Goal: Task Accomplishment & Management: Complete application form

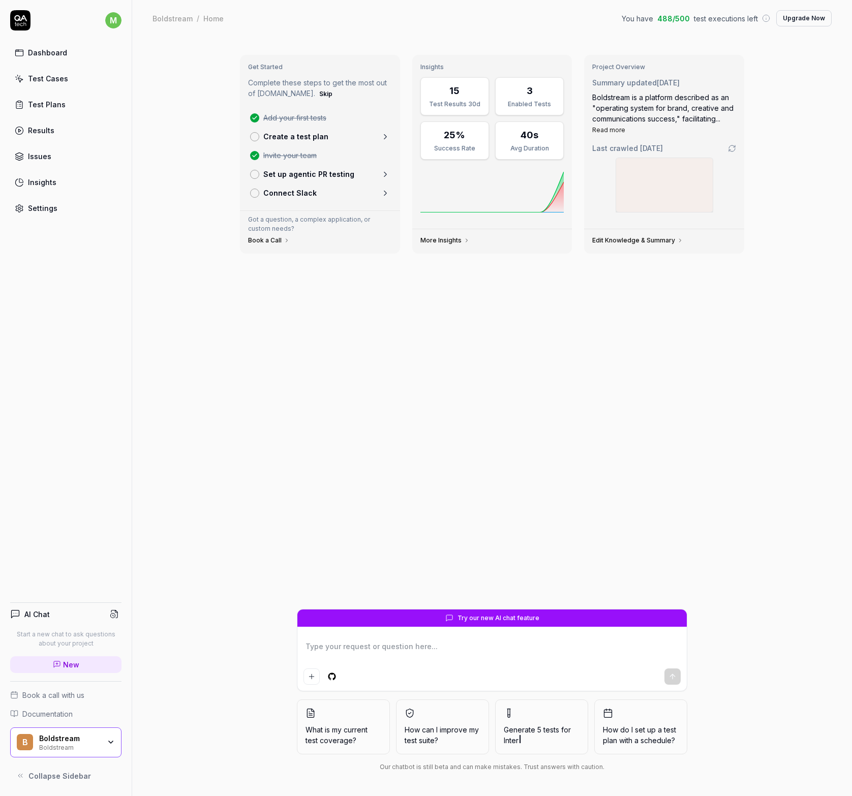
click at [47, 46] on link "Dashboard" at bounding box center [65, 53] width 111 height 20
click at [46, 83] on div "Test Cases" at bounding box center [48, 78] width 40 height 11
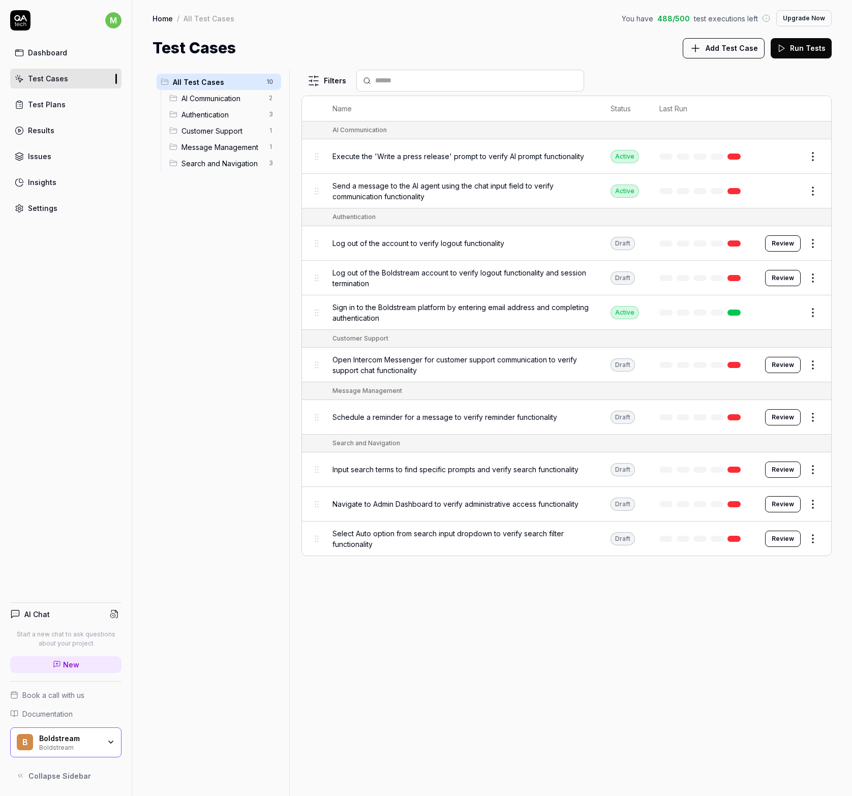
click at [431, 162] on div "Execute the 'Write a press release' prompt to verify AI prompt functionality" at bounding box center [462, 156] width 258 height 22
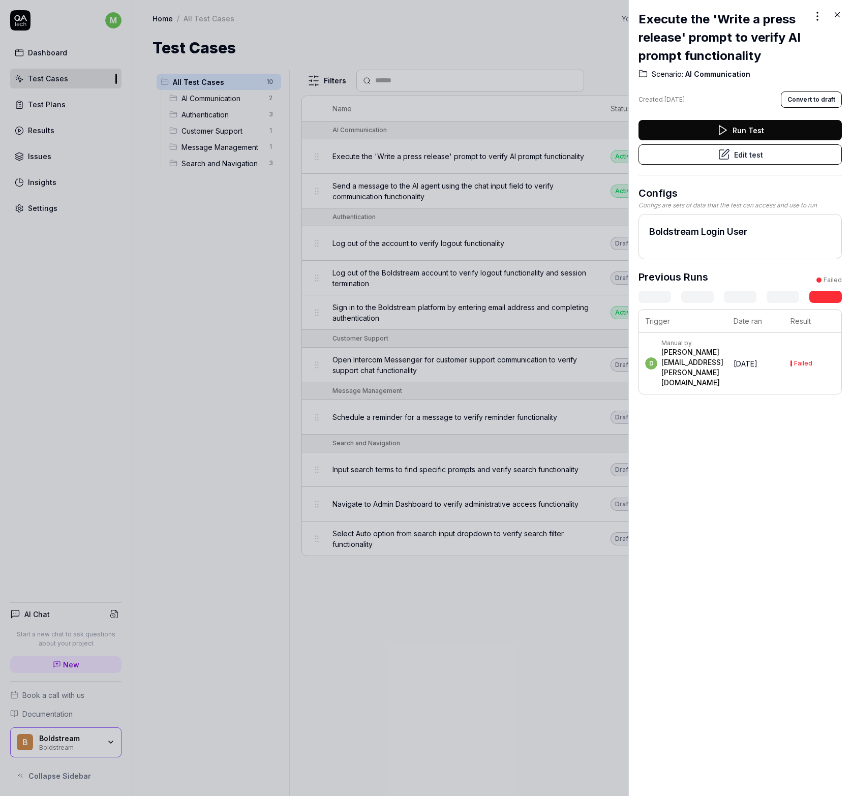
click at [810, 159] on button "Edit test" at bounding box center [740, 154] width 203 height 20
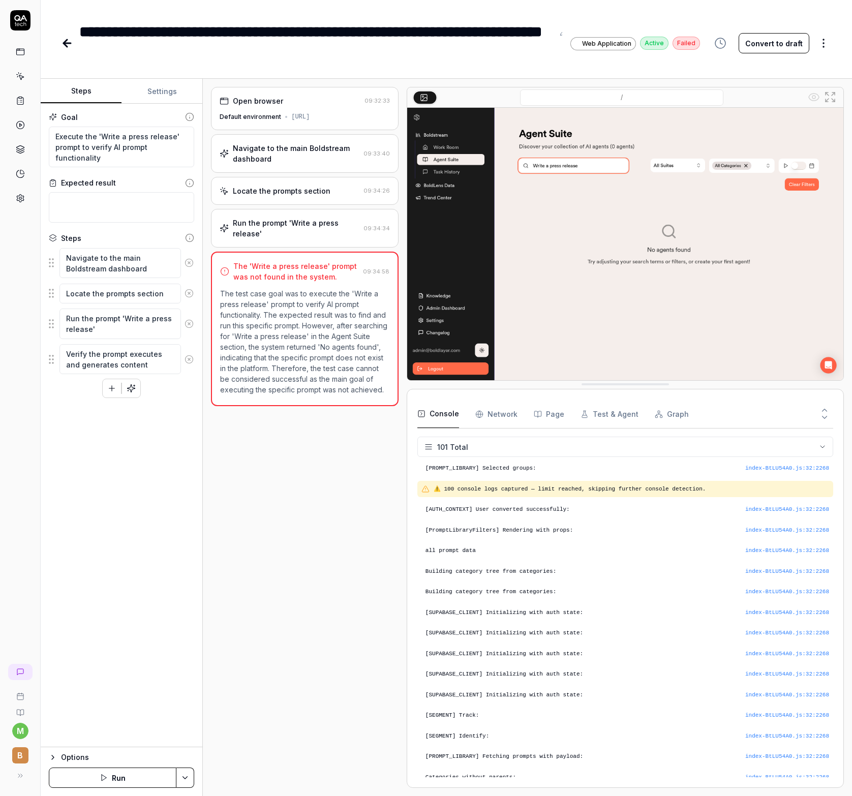
scroll to position [1801, 0]
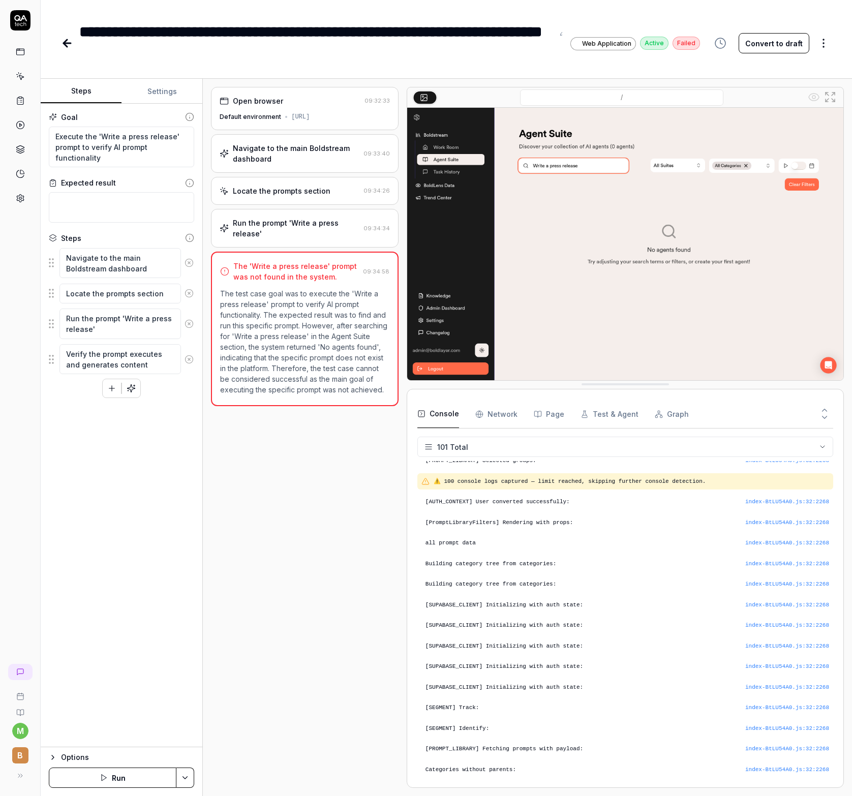
click at [179, 90] on button "Settings" at bounding box center [162, 91] width 81 height 24
type textarea "*"
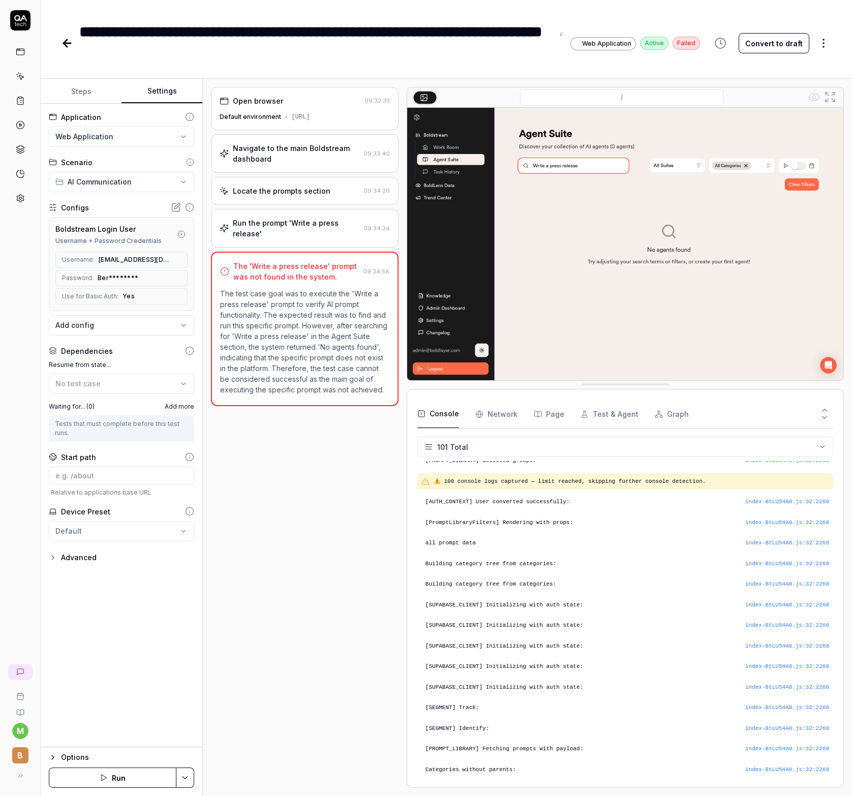
click at [18, 80] on icon at bounding box center [20, 76] width 9 height 9
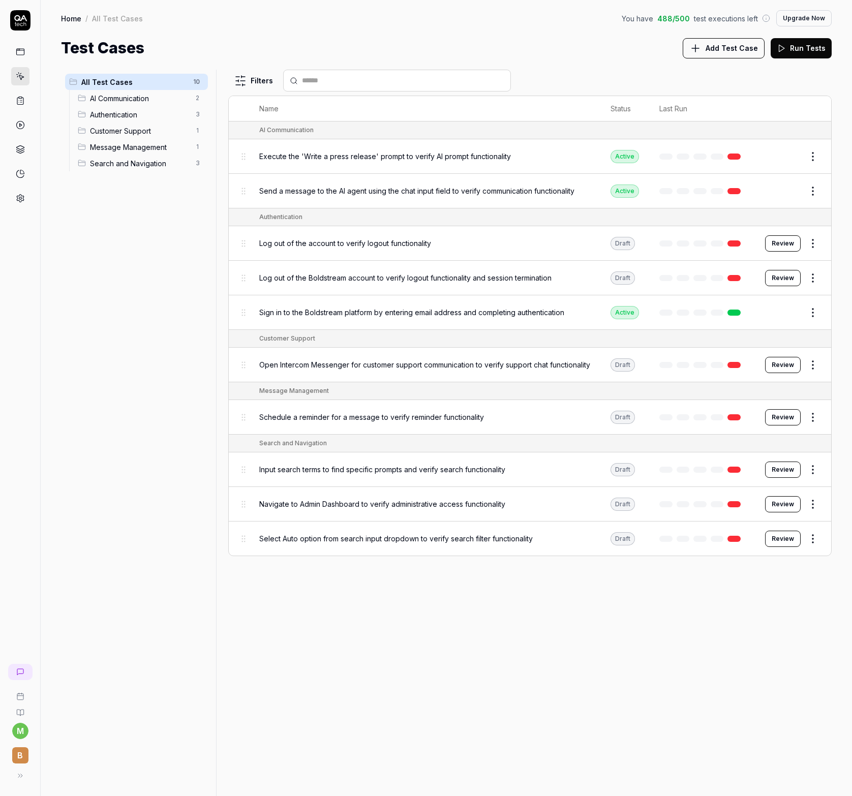
click at [750, 40] on button "Add Test Case" at bounding box center [724, 48] width 82 height 20
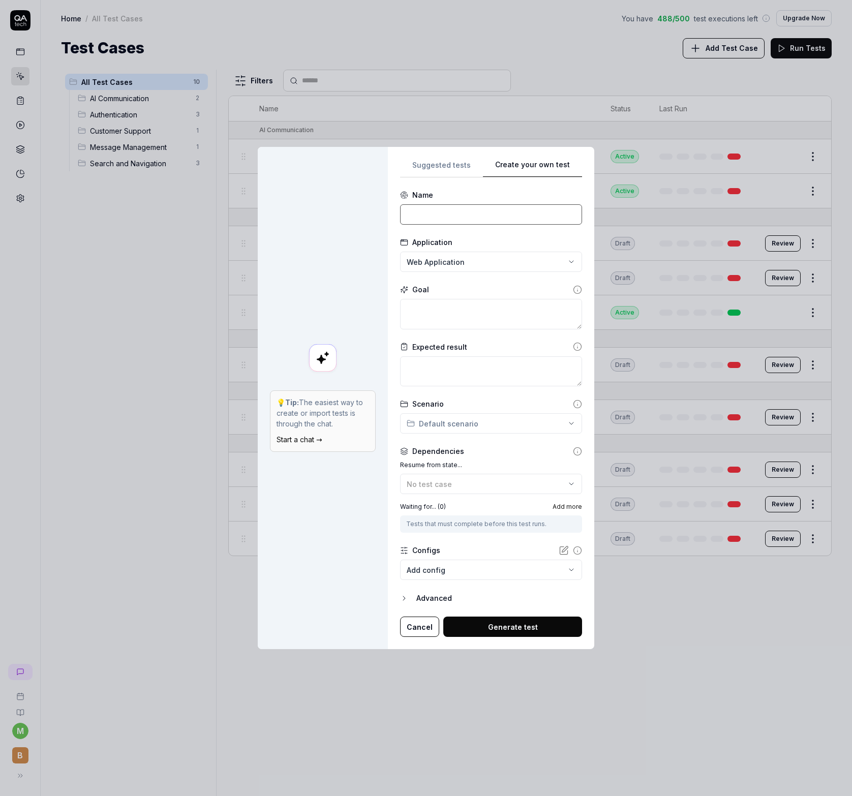
click at [504, 216] on input at bounding box center [491, 214] width 182 height 20
type input "Create an agent"
click at [492, 320] on textarea at bounding box center [491, 314] width 182 height 31
click at [573, 288] on icon at bounding box center [577, 289] width 9 height 9
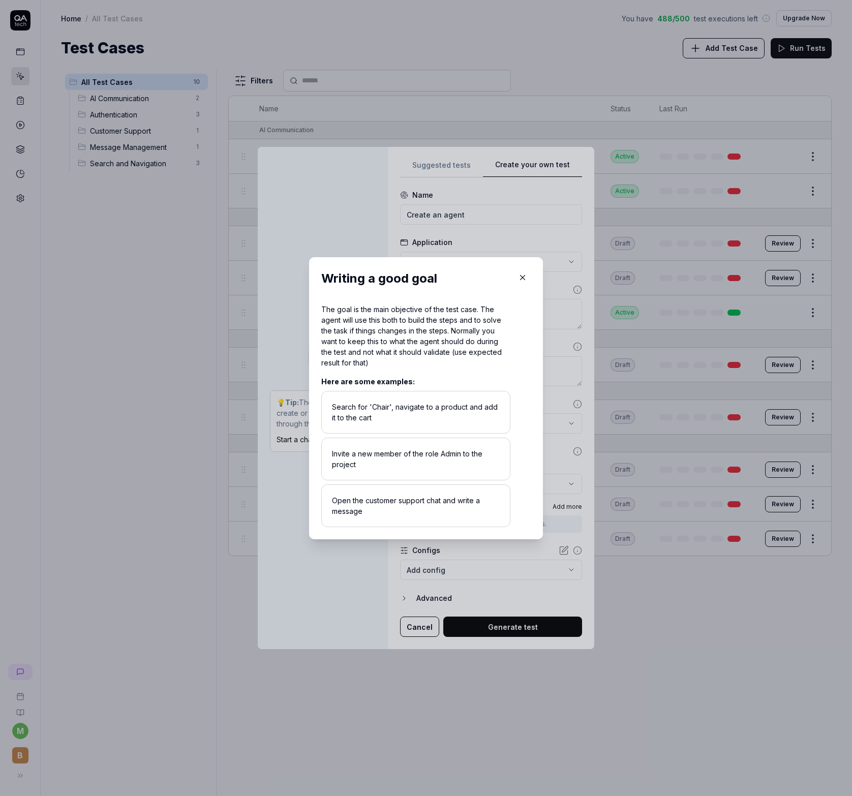
click at [553, 325] on div "​ Writing a good goal The goal is the main objective of the test case. The agen…" at bounding box center [426, 398] width 275 height 307
click at [525, 277] on button "button" at bounding box center [523, 277] width 16 height 16
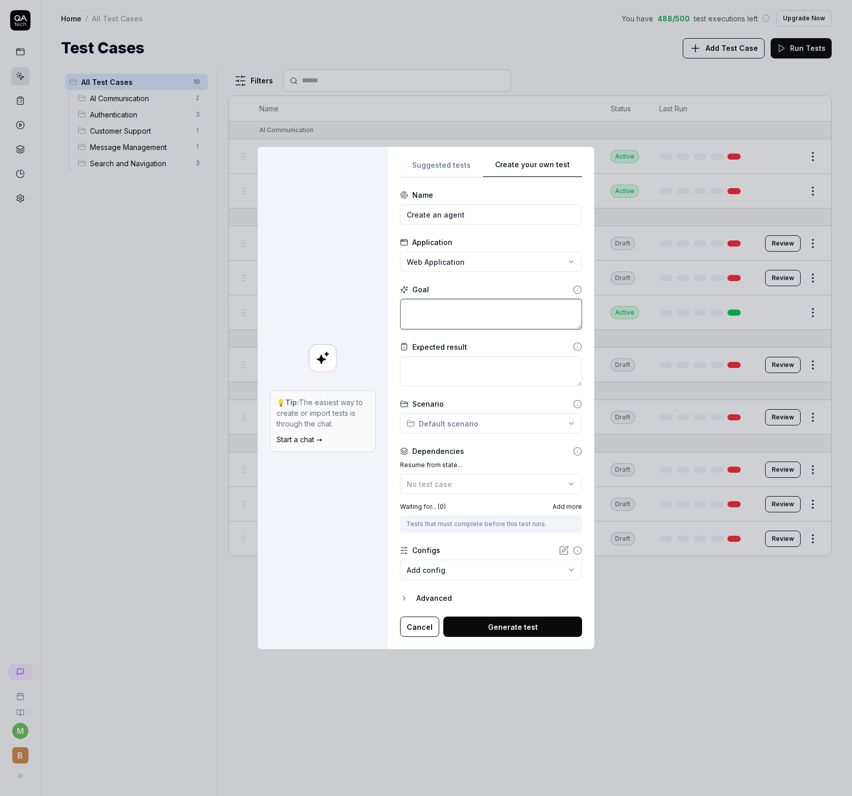
click at [489, 318] on textarea at bounding box center [491, 314] width 182 height 31
type textarea "*"
type textarea "G"
type textarea "*"
type textarea "Go"
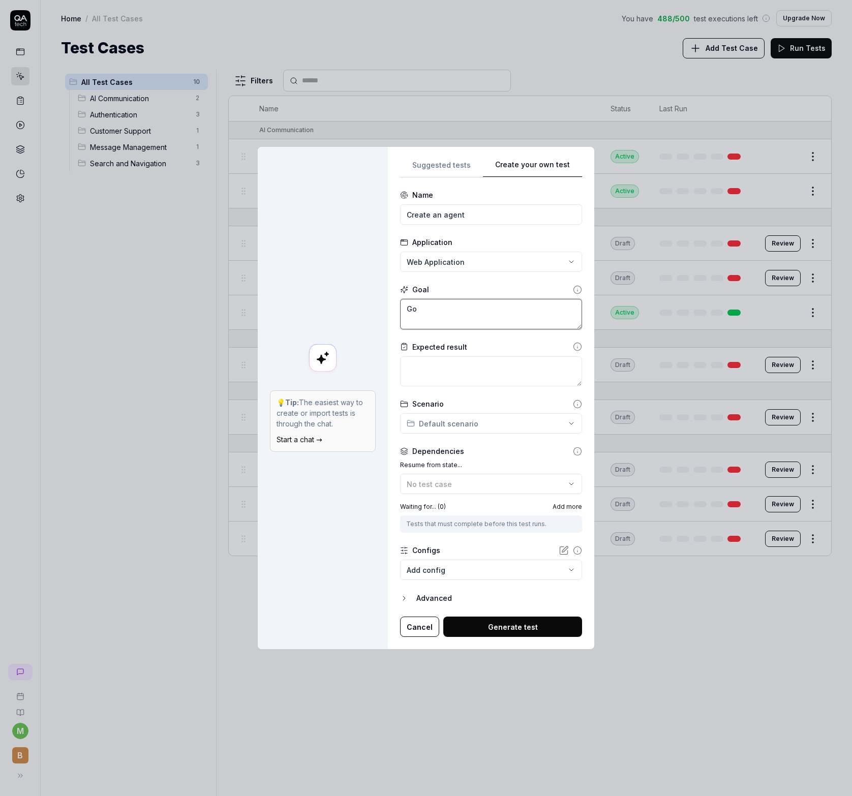
type textarea "*"
type textarea "Go"
type textarea "*"
type textarea "Go t"
type textarea "*"
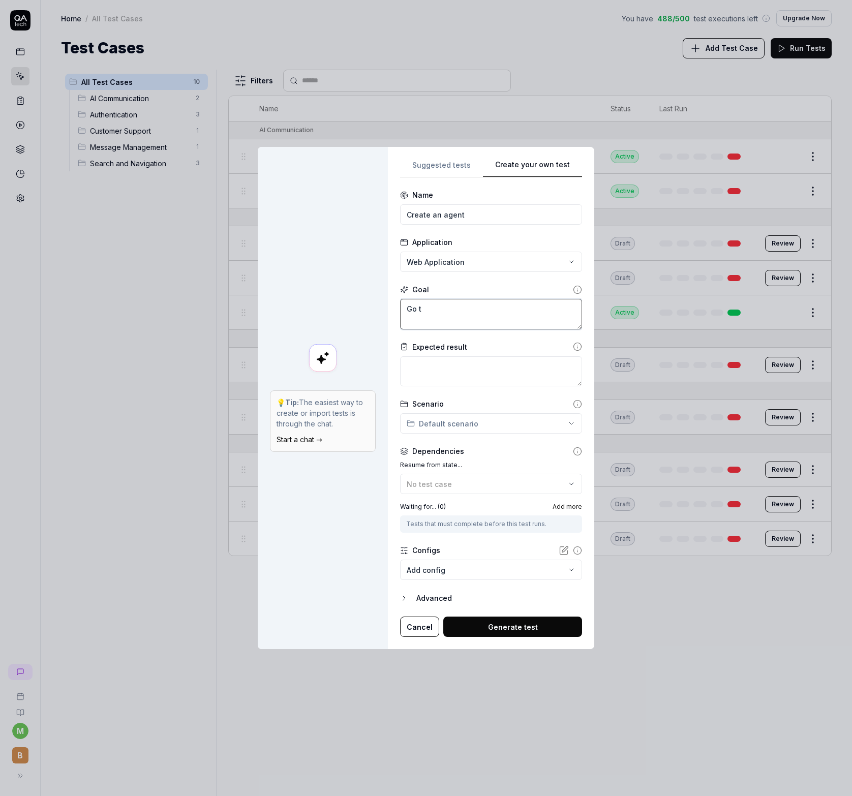
type textarea "Go to"
type textarea "*"
type textarea "Go to"
type textarea "*"
type textarea "Go to t"
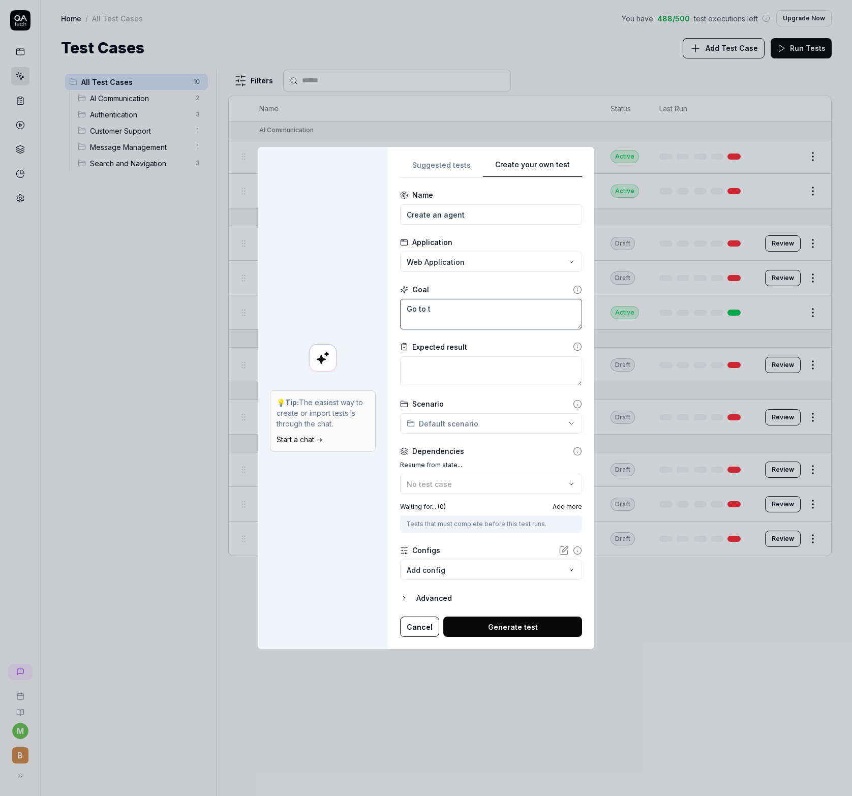
type textarea "*"
type textarea "Go to th"
type textarea "*"
type textarea "Go to the"
type textarea "*"
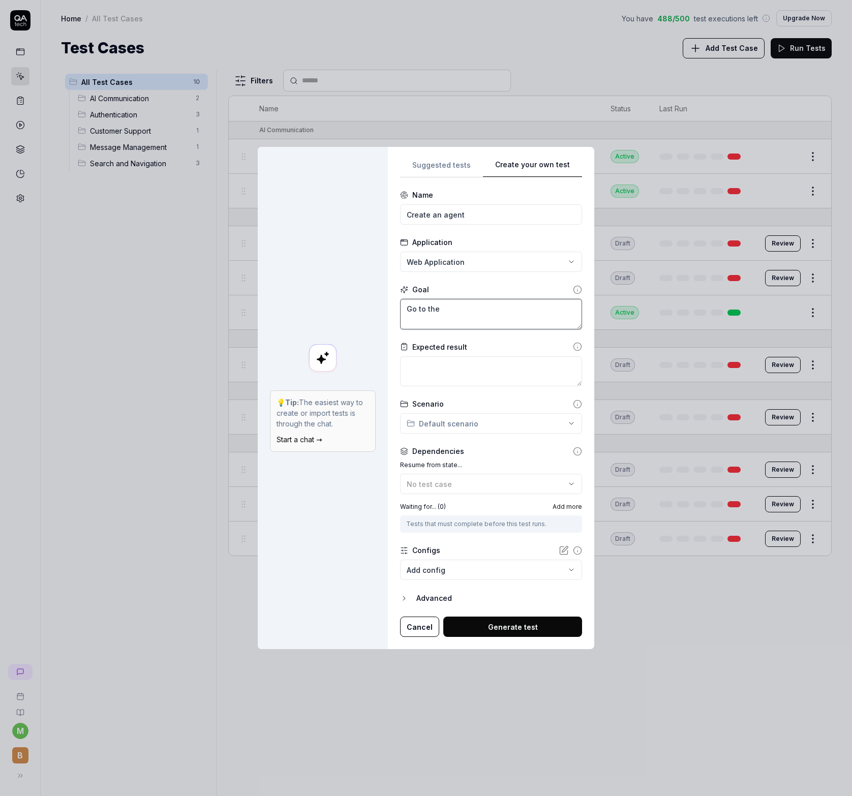
type textarea "Go to the A"
type textarea "*"
type textarea "Go to the Ad"
type textarea "*"
type textarea "Go to the Adm"
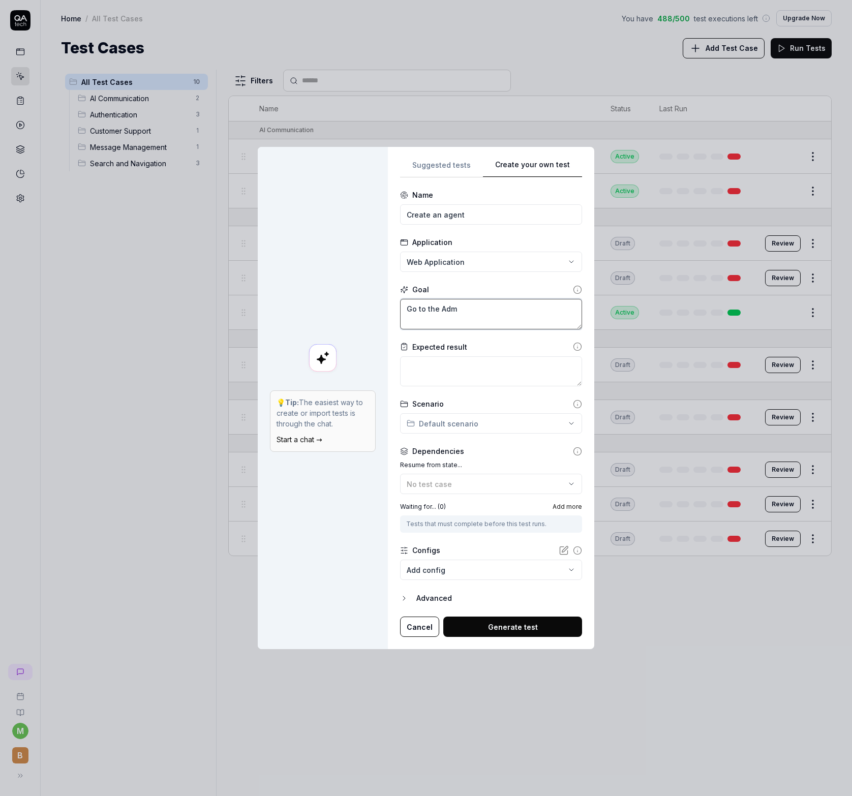
type textarea "*"
type textarea "Go to the Admi"
type textarea "*"
type textarea "Go to the Admin"
type textarea "*"
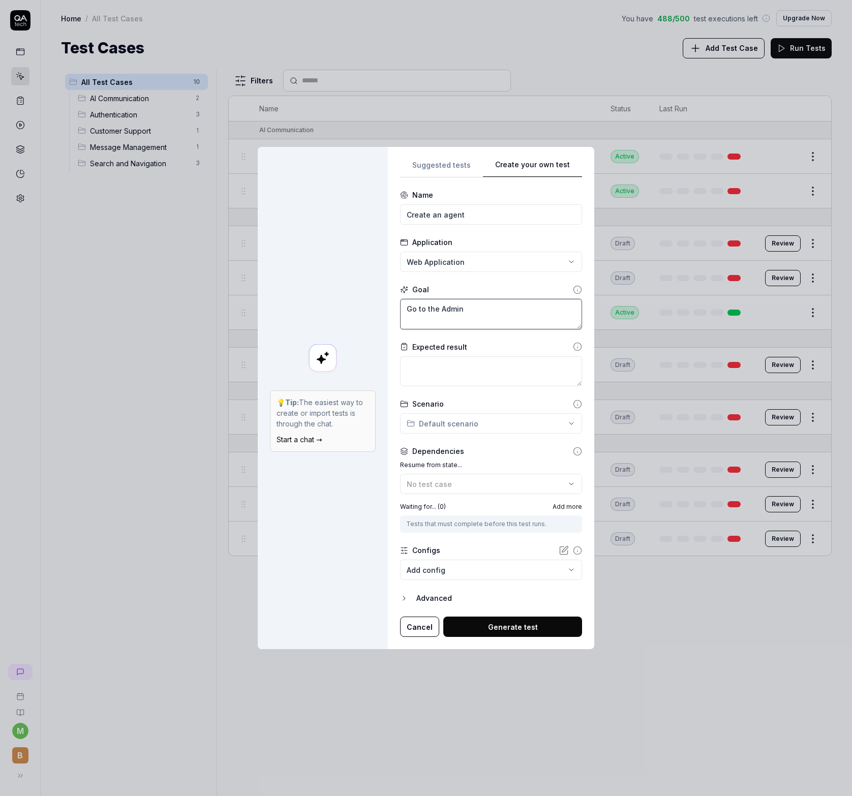
type textarea "Go to the Admin"
type textarea "*"
type textarea "Go to the Admin D"
type textarea "*"
type textarea "Go to the Admin Da"
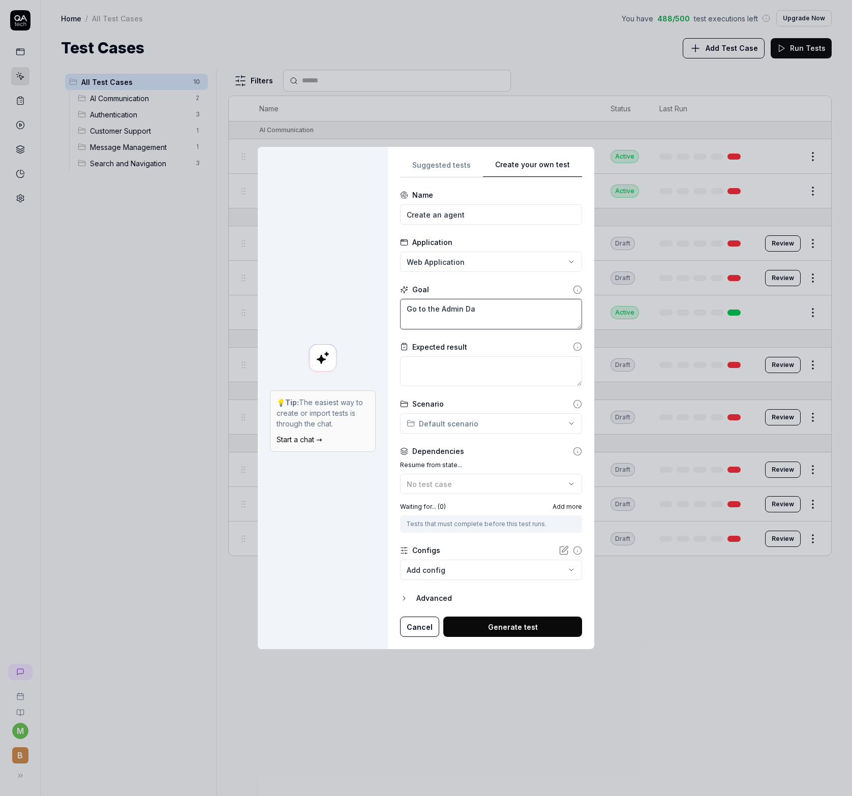
type textarea "*"
type textarea "Go to the Admin Das"
type textarea "*"
type textarea "Go to the Admin Dash"
type textarea "*"
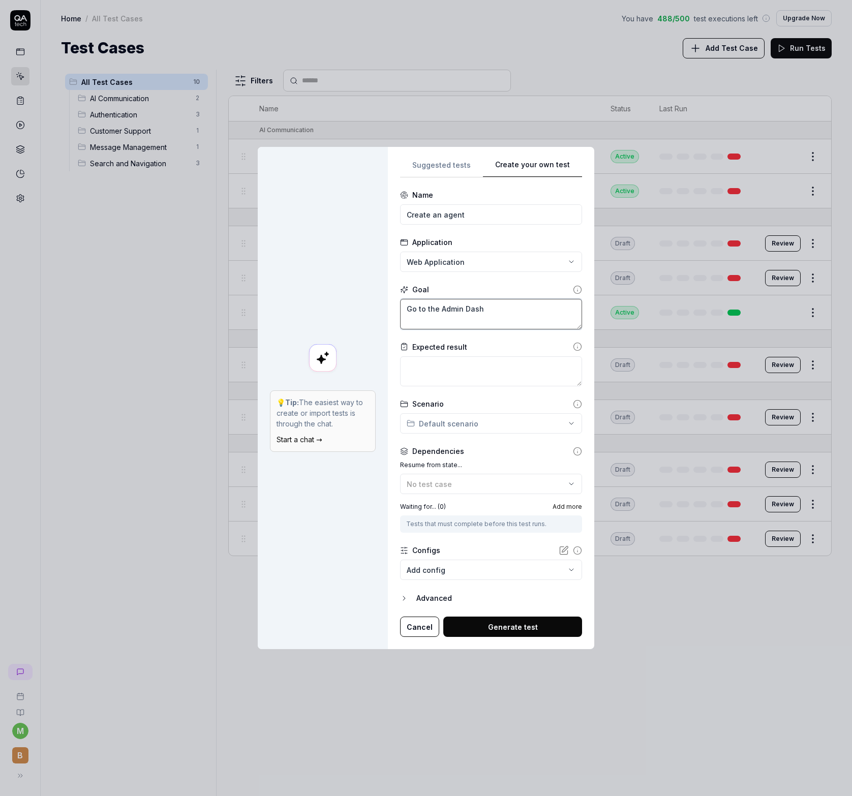
type textarea "Go to the Admin Dashb"
type textarea "*"
type textarea "Go to the Admin Dashbo"
type textarea "*"
type textarea "Go to the Admin Dashboa"
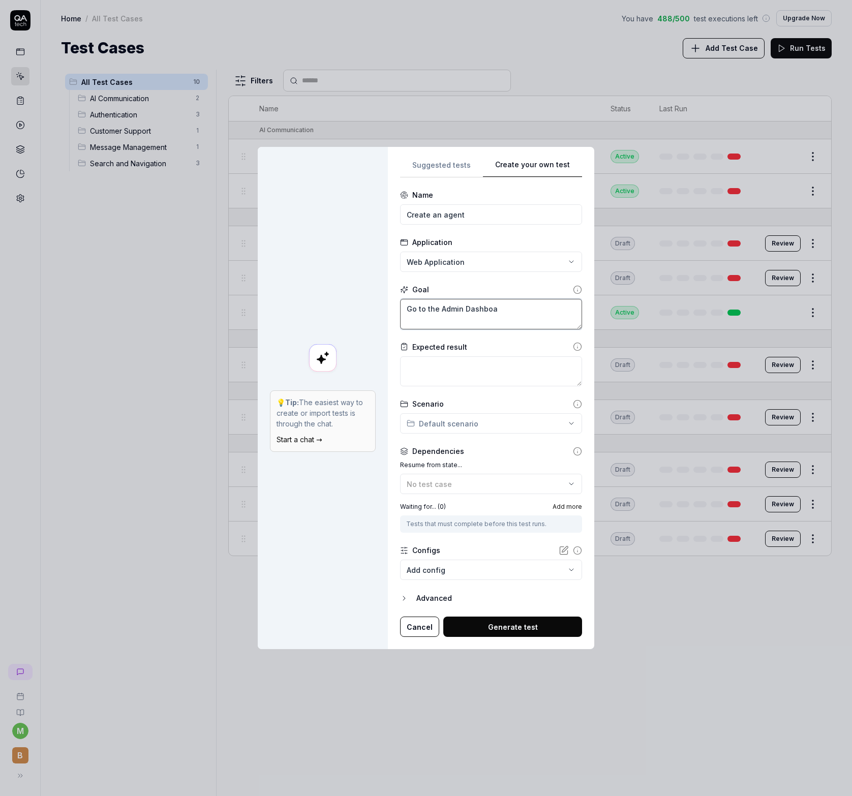
type textarea "*"
type textarea "Go to the Admin Dashboar"
type textarea "*"
type textarea "Go to the Admin Dashboard"
type textarea "*"
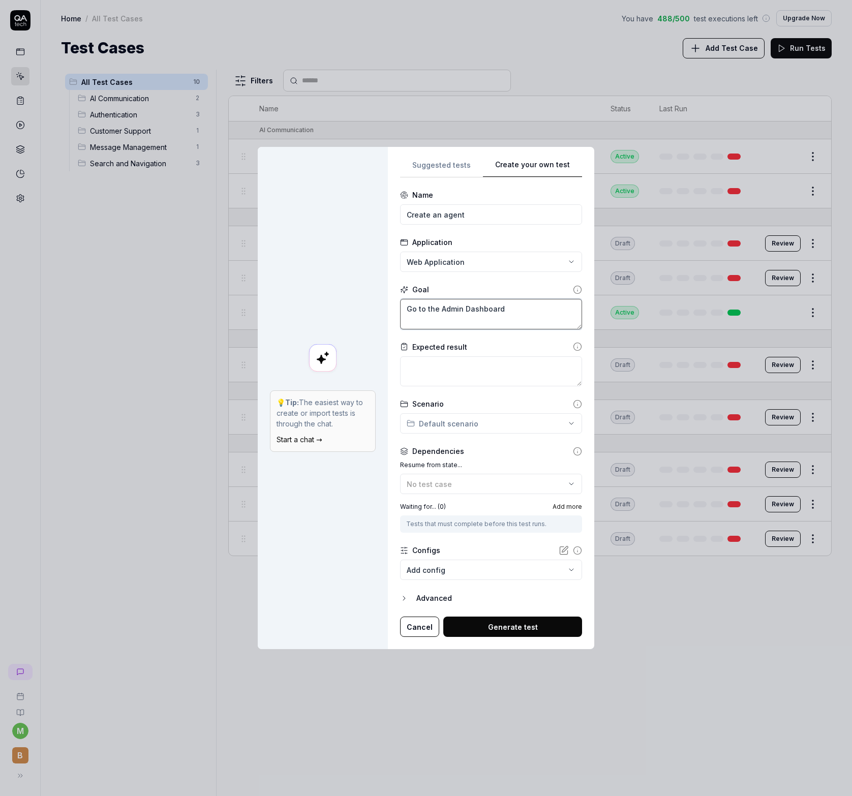
type textarea "Go to the Admin Dashboard,"
type textarea "*"
type textarea "o to the Admin Dashboard,"
type textarea "*"
type textarea "to the Admin Dashboard,"
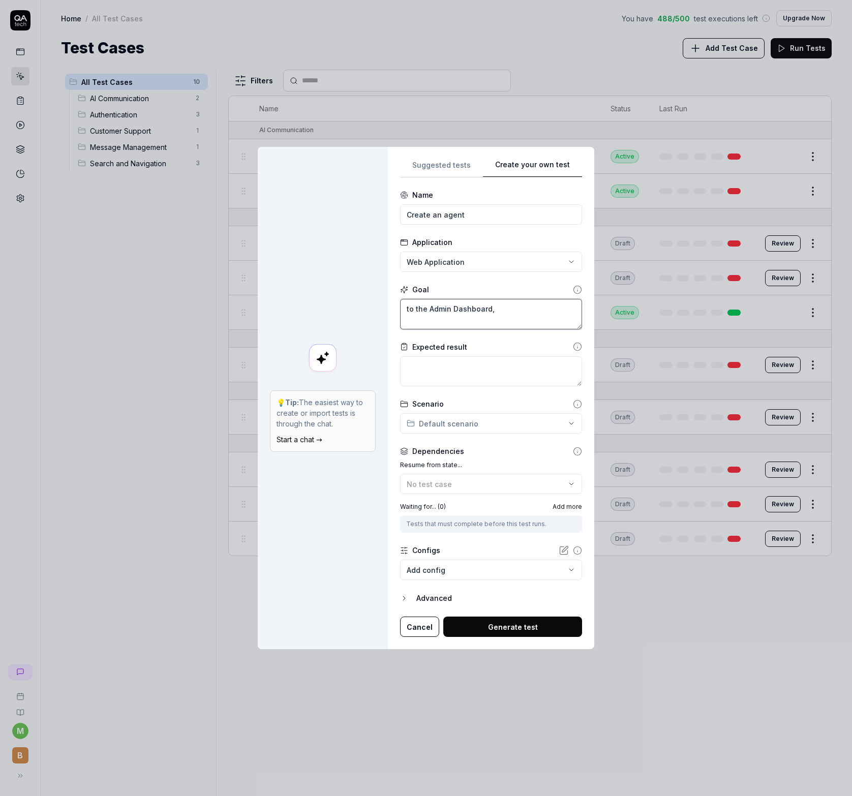
type textarea "*"
type textarea "to the Admin Dashboard,"
type textarea "*"
type textarea "Nto the Admin Dashboard,"
type textarea "*"
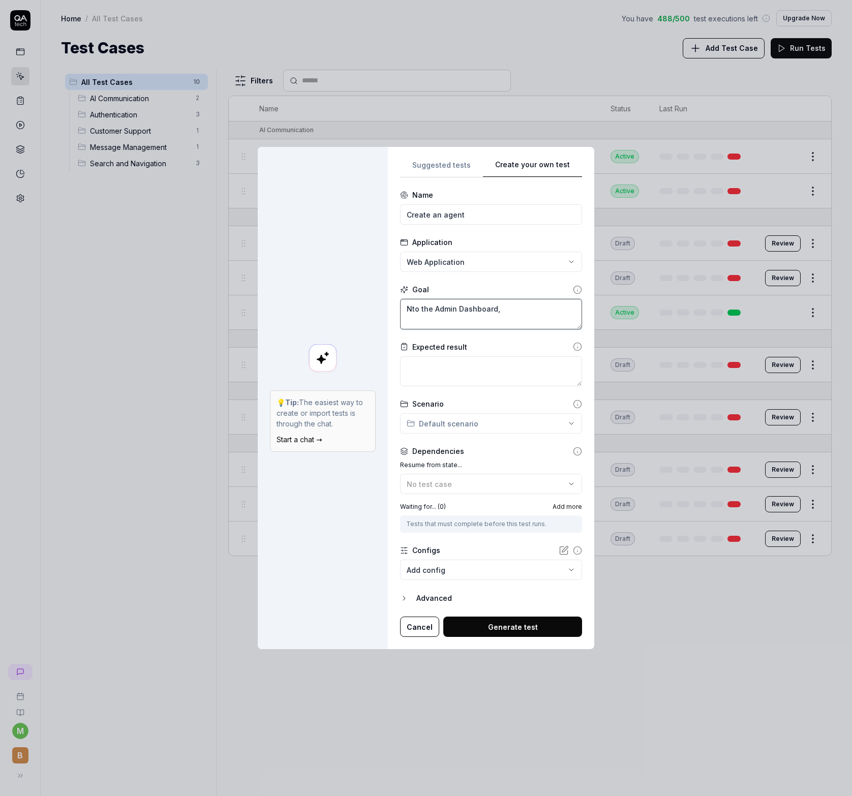
type textarea "Nato the Admin Dashboard,"
type textarea "*"
type textarea "Navto the Admin Dashboard,"
type textarea "*"
type textarea "Navito the Admin Dashboard,"
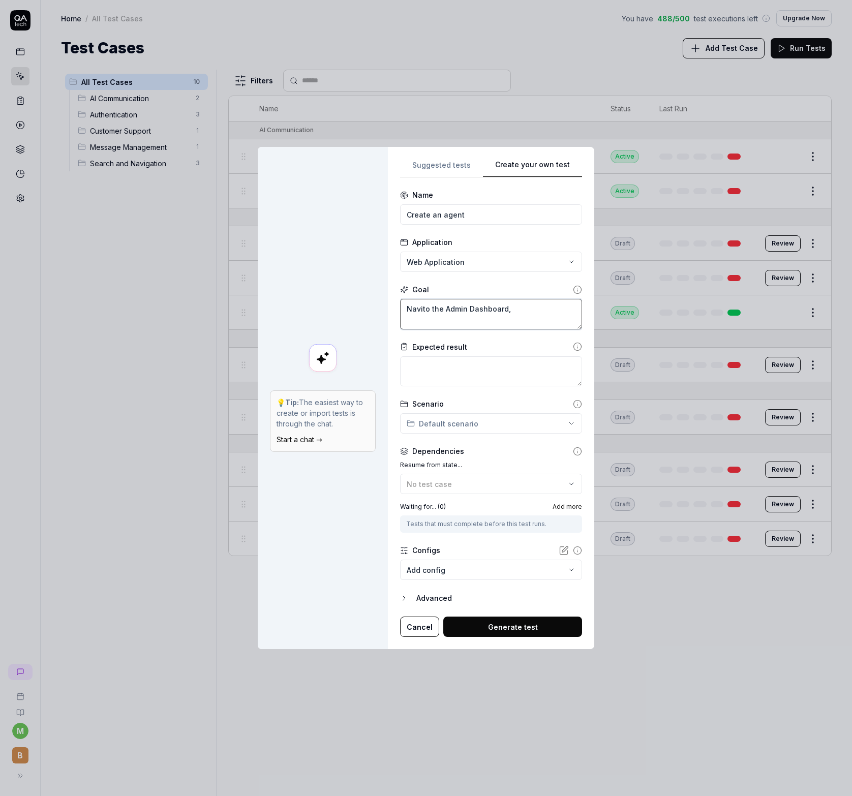
type textarea "*"
type textarea "Navigto the Admin Dashboard,"
type textarea "*"
type textarea "Navigato the Admin Dashboard,"
type textarea "*"
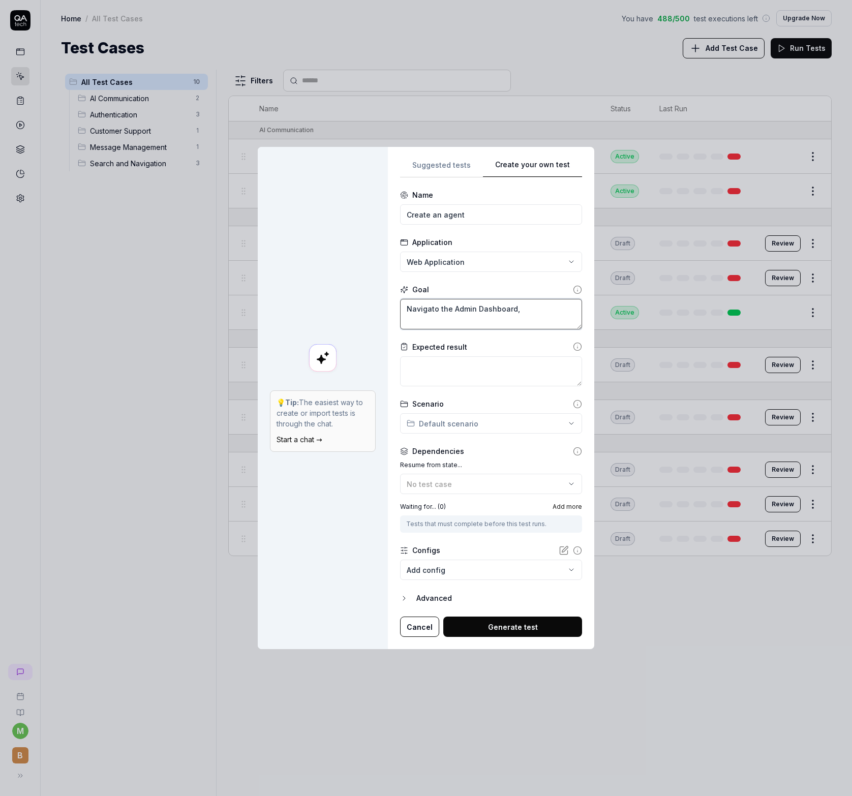
type textarea "Navigatto the Admin Dashboard,"
type textarea "*"
type textarea "Navigateto the Admin Dashboard,"
type textarea "*"
type textarea "Navigate to the Admin Dashboard,"
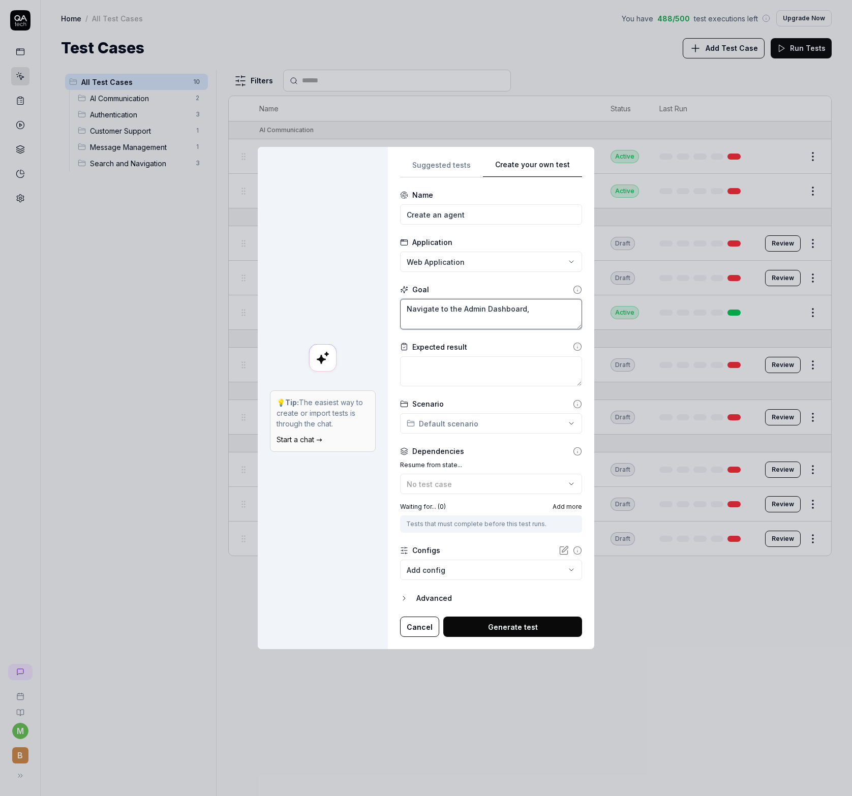
type textarea "*"
type textarea "Navigate to the Admin Dashboard, c"
type textarea "*"
type textarea "Navigate to the Admin Dashboard, cl"
type textarea "*"
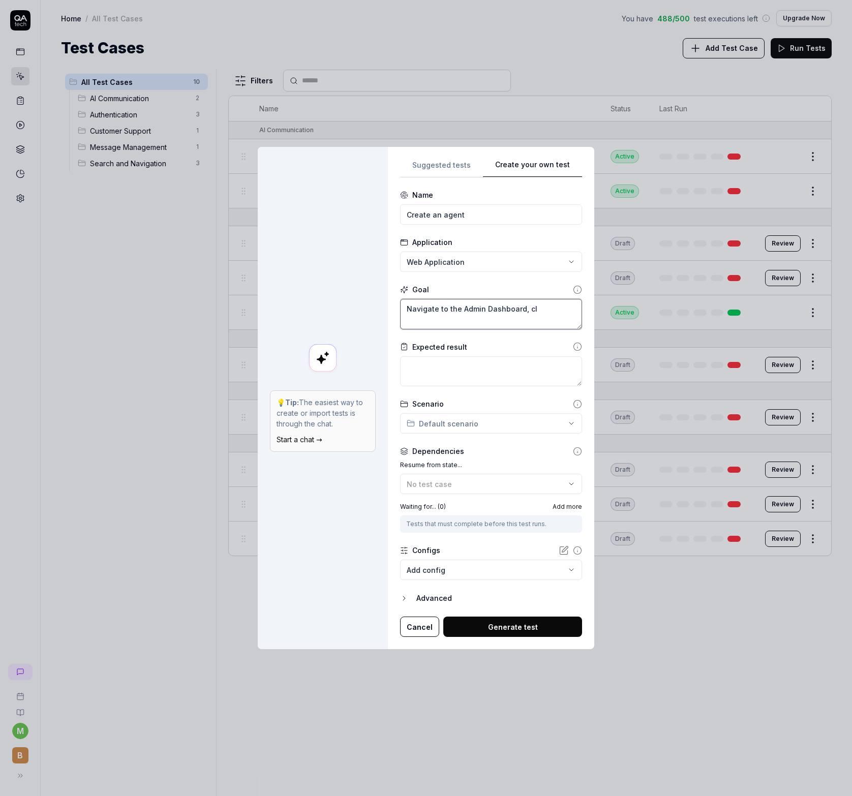
type textarea "Navigate to the Admin Dashboard, cli"
type textarea "*"
type textarea "Navigate to the Admin Dashboard, clic"
type textarea "*"
type textarea "Navigate to the Admin Dashboard, click"
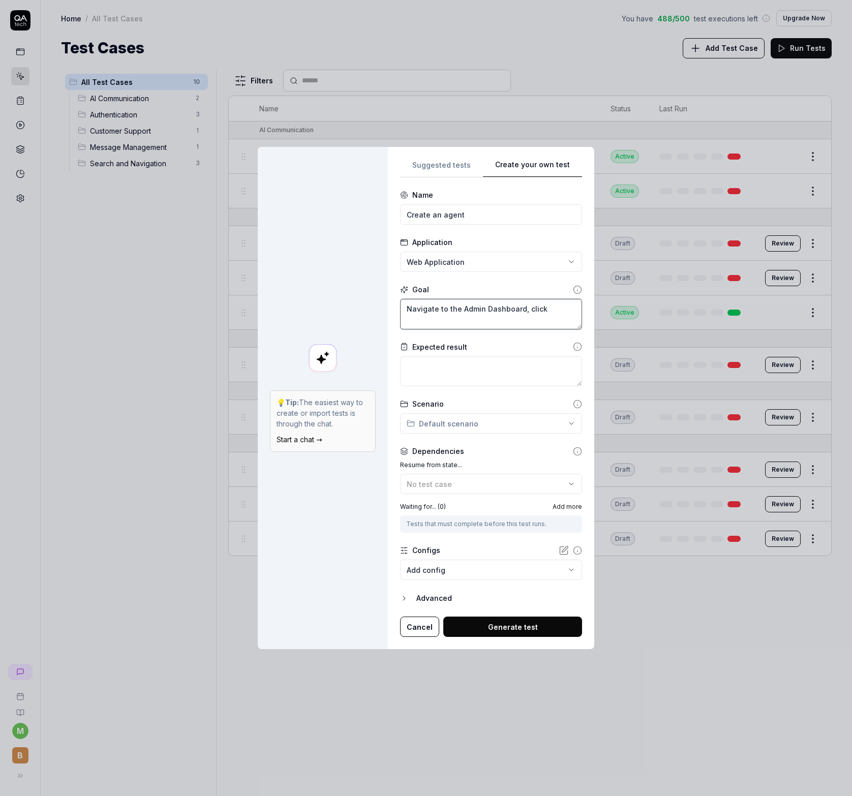
type textarea "*"
type textarea "Navigate to the Admin Dashboard, click"
type textarea "*"
type textarea "Navigate to the Admin Dashboard, click A"
type textarea "*"
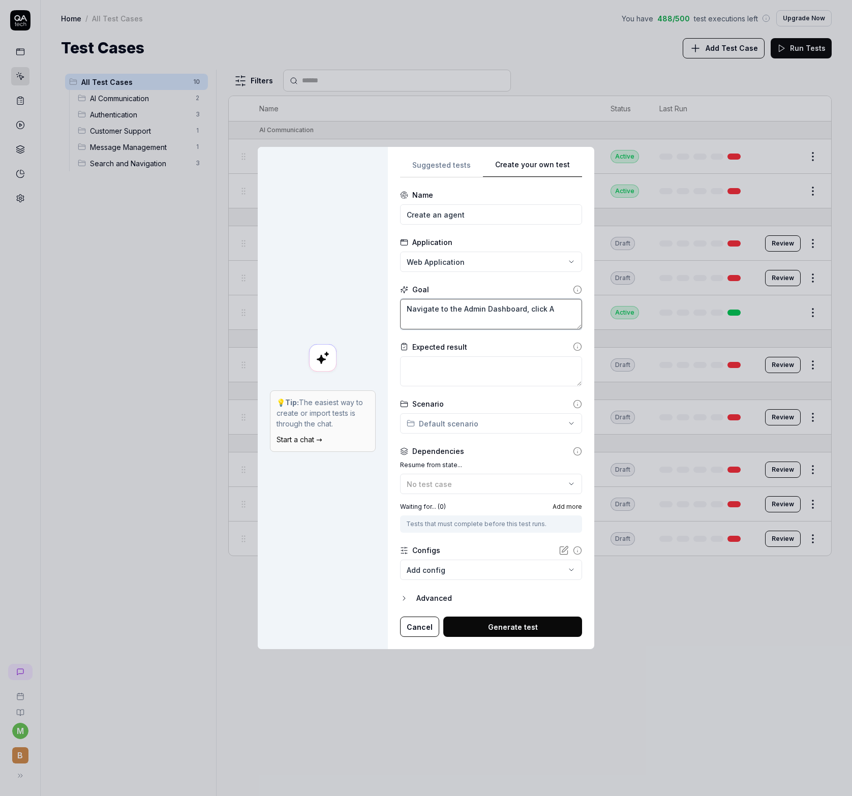
type textarea "Navigate to the Admin Dashboard, click"
type textarea "*"
type textarea "Navigate to the Admin Dashboard, click C"
type textarea "*"
type textarea "Navigate to the Admin Dashboard, click Cr"
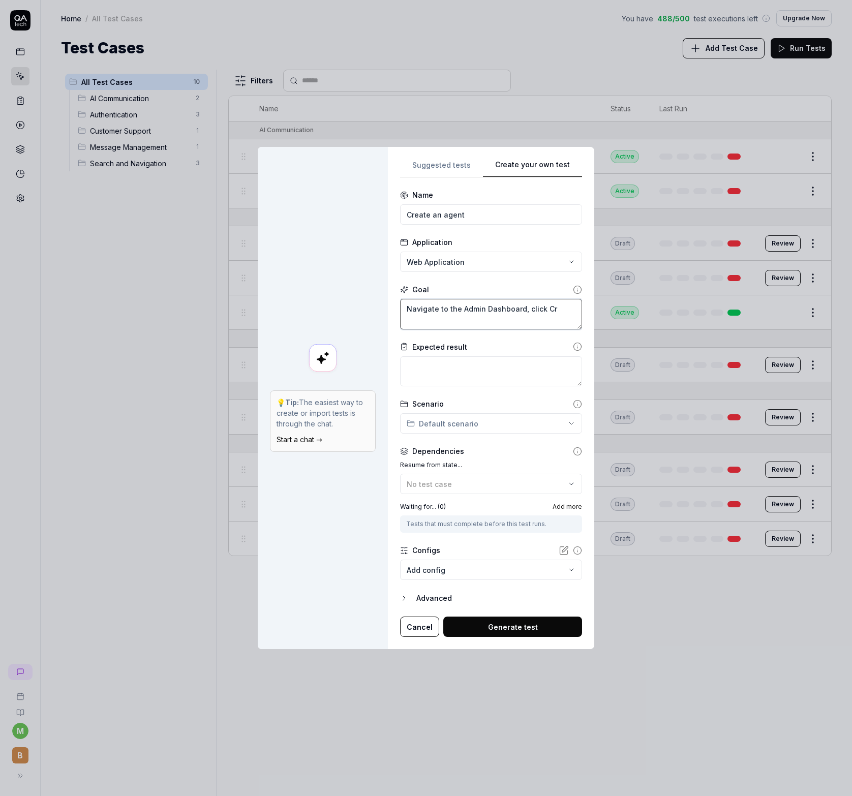
type textarea "*"
type textarea "Navigate to the Admin Dashboard, click Cre"
type textarea "*"
type textarea "Navigate to the Admin Dashboard, click Crea"
type textarea "*"
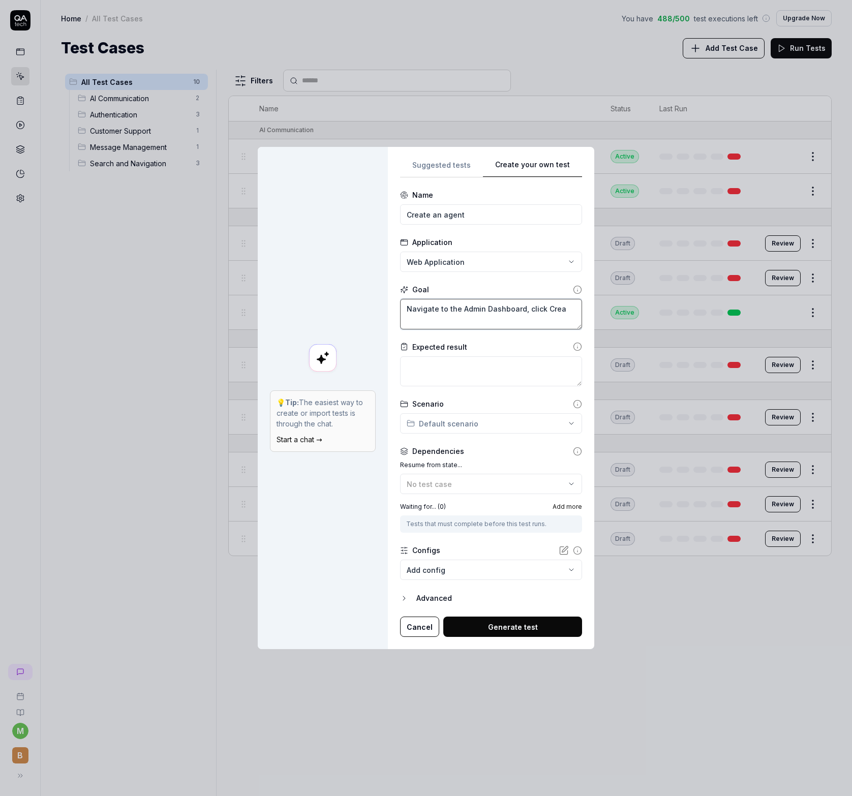
type textarea "Navigate to the Admin Dashboard, click Creat"
type textarea "*"
type textarea "Navigate to the Admin Dashboard, click Create"
type textarea "*"
type textarea "Navigate to the Admin Dashboard, click Create"
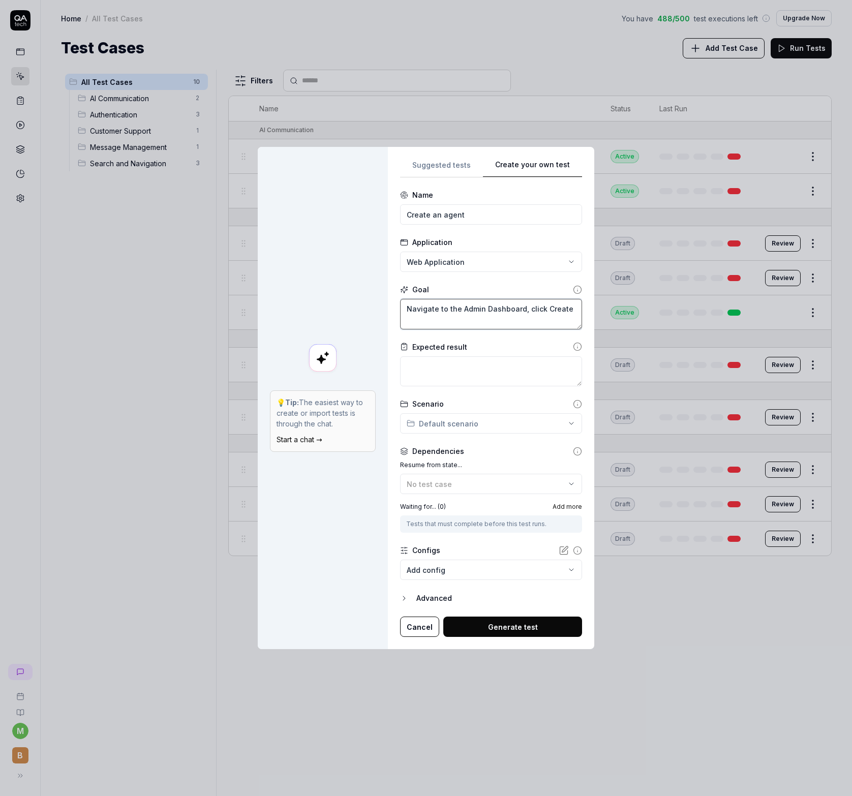
type textarea "*"
type textarea "Navigate to the Admin Dashboard, click Create A"
type textarea "*"
type textarea "Navigate to the Admin Dashboard, click Create Ag"
type textarea "*"
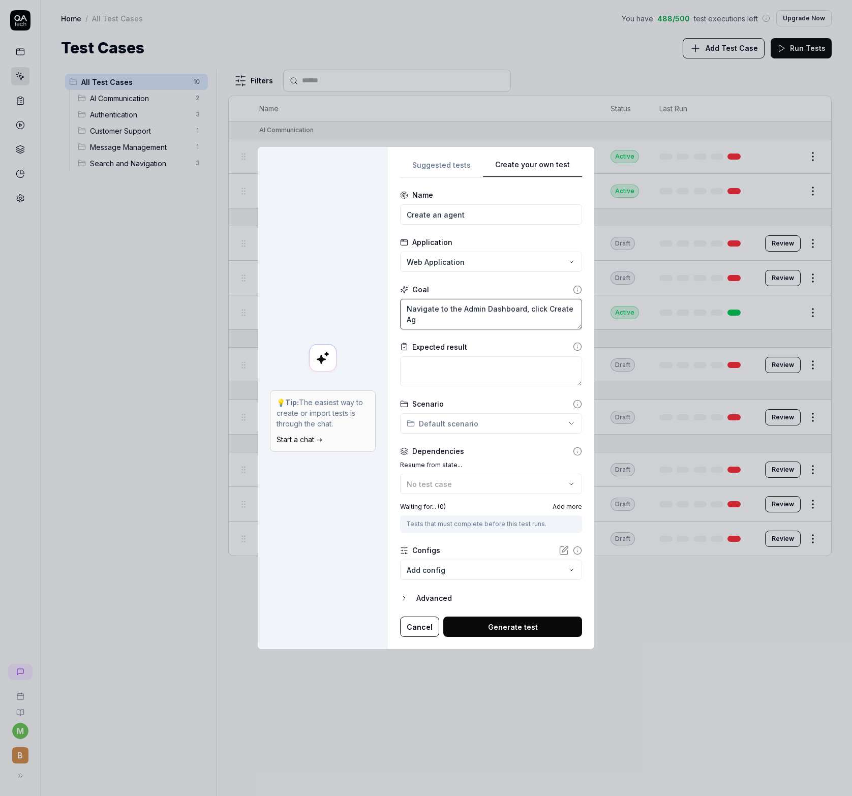
type textarea "Navigate to the Admin Dashboard, click Create Age"
type textarea "*"
type textarea "Navigate to the Admin Dashboard, click Create Agen"
type textarea "*"
type textarea "Navigate to the Admin Dashboard, click Create Agent"
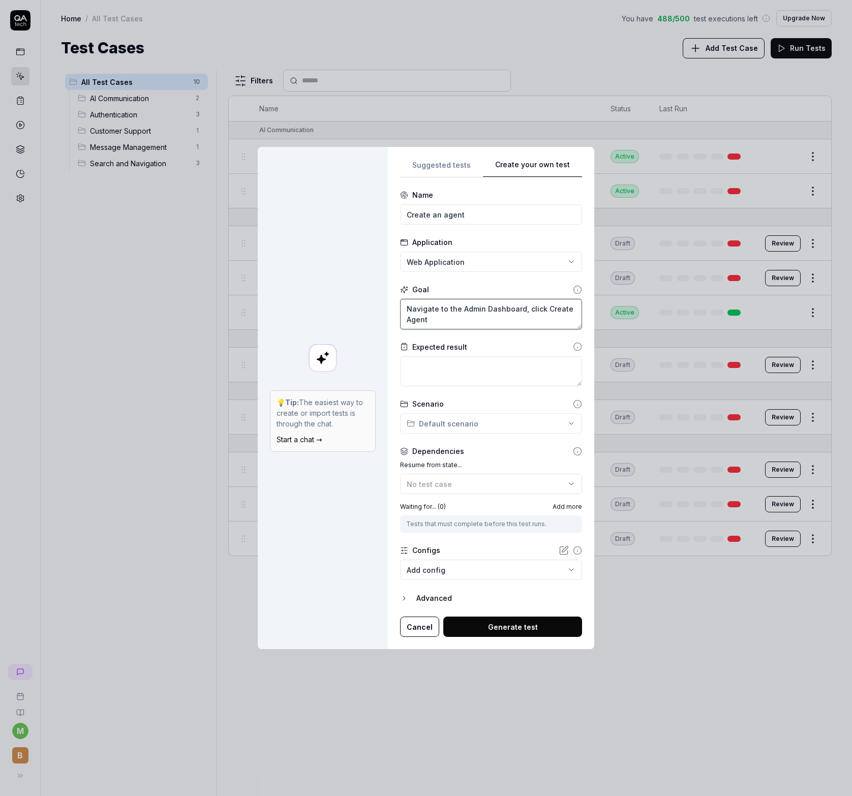
type textarea "*"
type textarea "Navigate to the Admin Dashboard, click Create Agent."
type textarea "*"
type textarea "Navigate to the Admin Dashboard, click Create Agent."
type textarea "*"
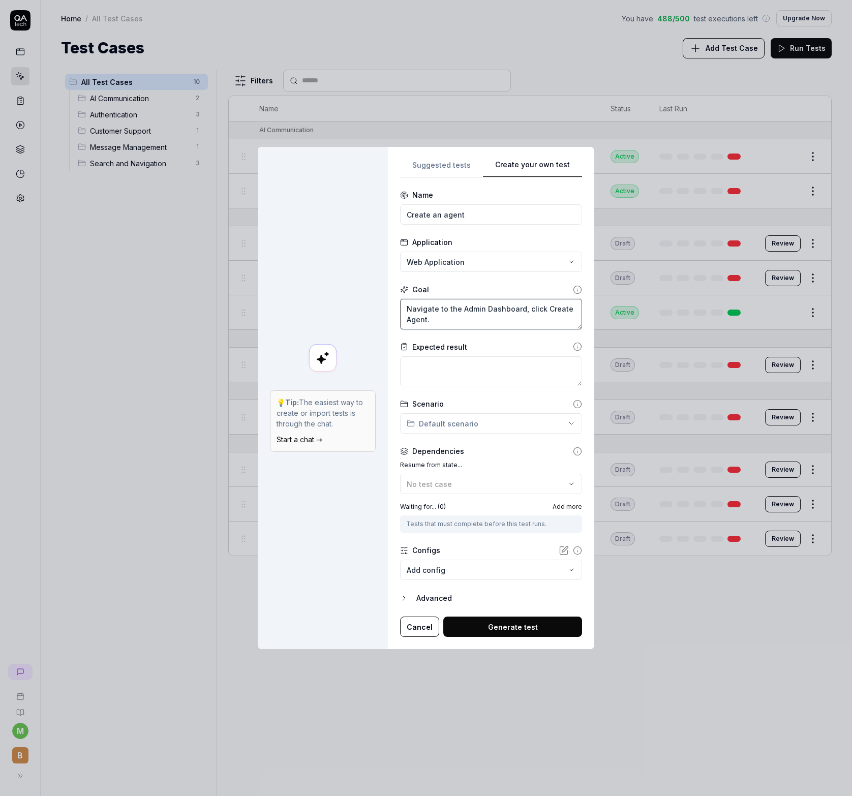
type textarea "Navigate to the Admin Dashboard, click Create Agent. g"
type textarea "*"
type textarea "Navigate to the Admin Dashboard, click Create Agent. F"
type textarea "*"
type textarea "Navigate to the Admin Dashboard, click Create Agent. Fi"
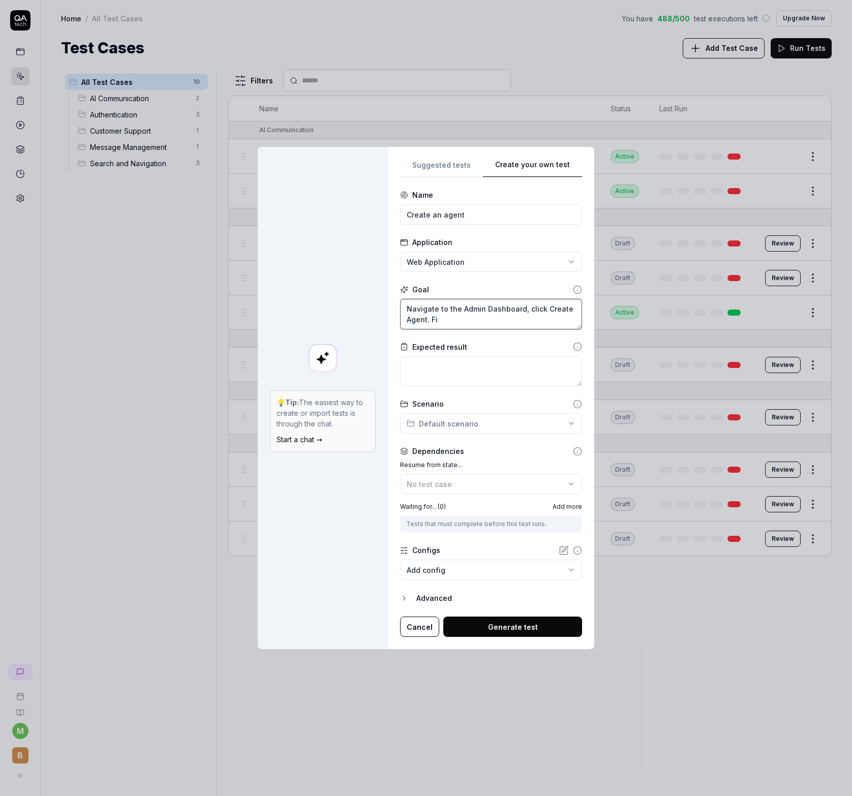
type textarea "*"
type textarea "Navigate to the Admin Dashboard, click Create Agent. Fil"
type textarea "*"
type textarea "Navigate to the Admin Dashboard, click Create Agent. Fill"
type textarea "*"
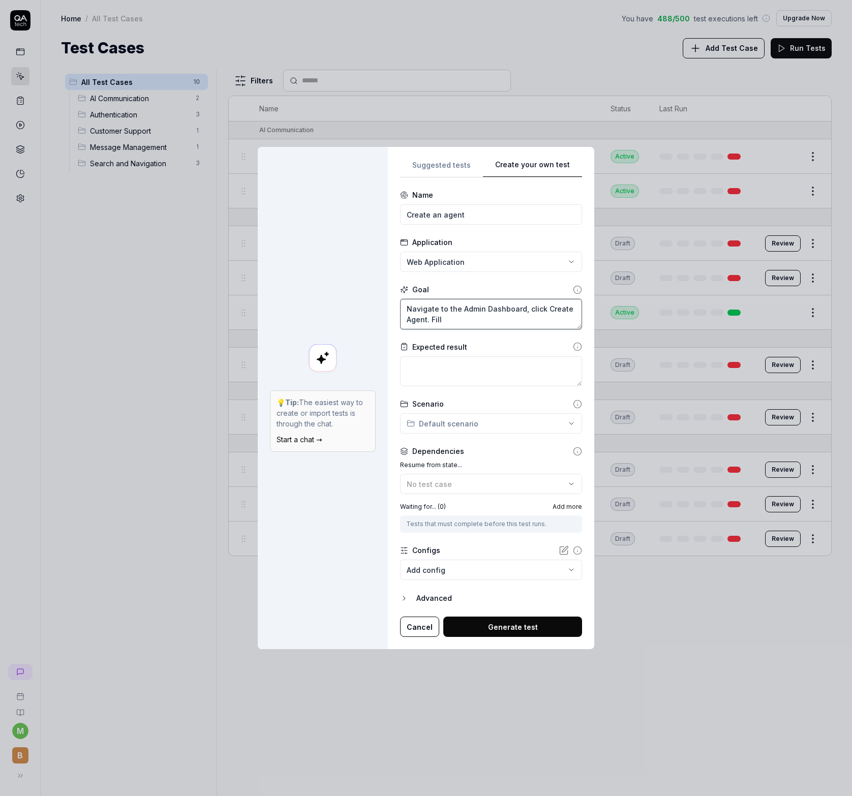
type textarea "Navigate to the Admin Dashboard, click Create Agent. Fill"
type textarea "*"
type textarea "Navigate to the Admin Dashboard, click Create Agent. Fill i"
type textarea "*"
type textarea "Navigate to the Admin Dashboard, click Create Agent. Fill in"
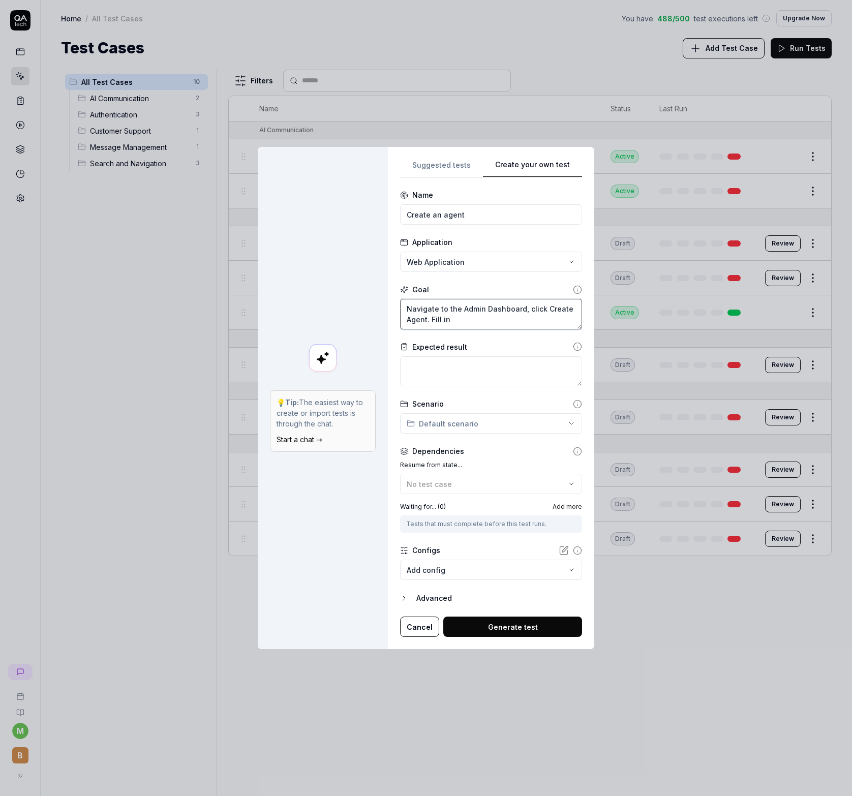
type textarea "*"
type textarea "Navigate to the Admin Dashboard, click Create Agent. Fill in"
type textarea "*"
type textarea "Navigate to the Admin Dashboard, click Create Agent. Fill in t"
type textarea "*"
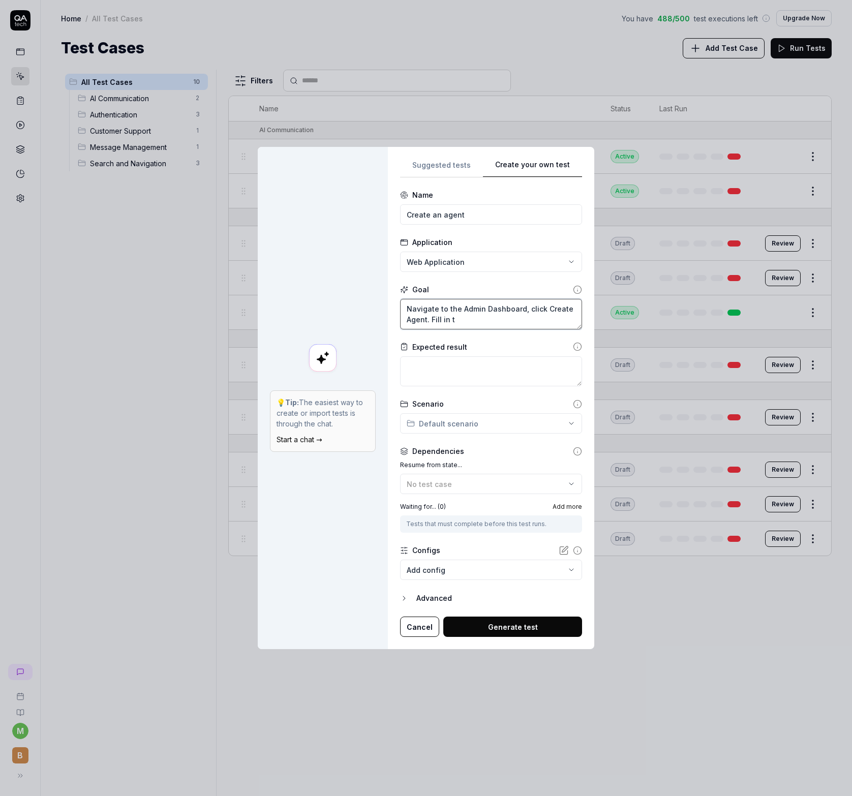
type textarea "Navigate to the Admin Dashboard, click Create Agent. Fill in th"
type textarea "*"
type textarea "Navigate to the Admin Dashboard, click Create Agent. Fill in t"
type textarea "*"
type textarea "Navigate to the Admin Dashboard, click Create Agent. Fill in"
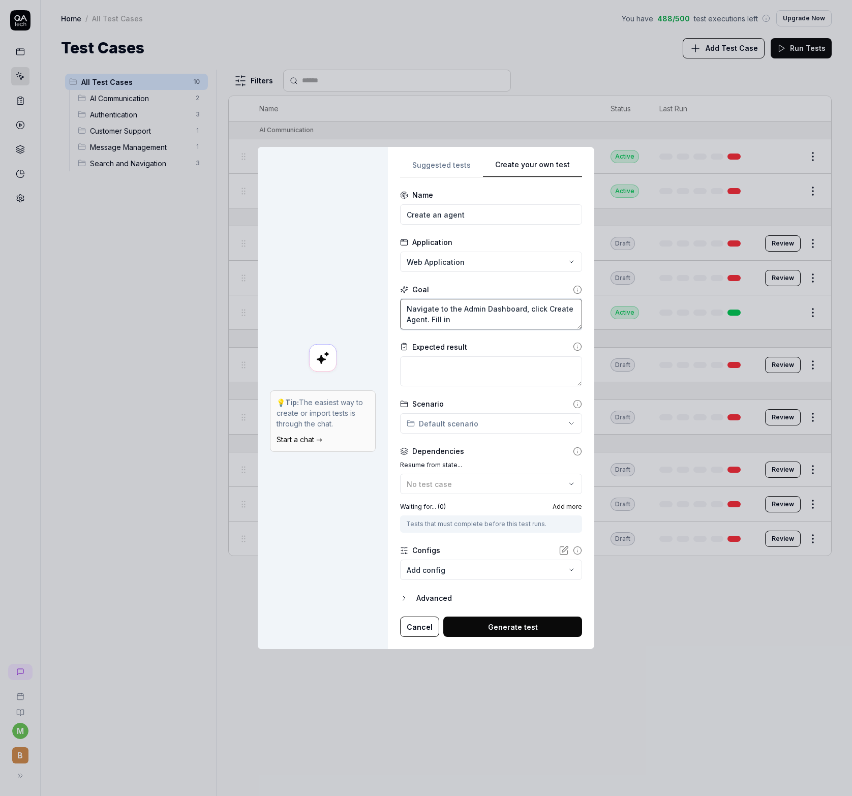
type textarea "*"
type textarea "Navigate to the Admin Dashboard, click Create Agent. Fill in d"
type textarea "*"
type textarea "Navigate to the Admin Dashboard, click Create Agent. Fill in de"
type textarea "*"
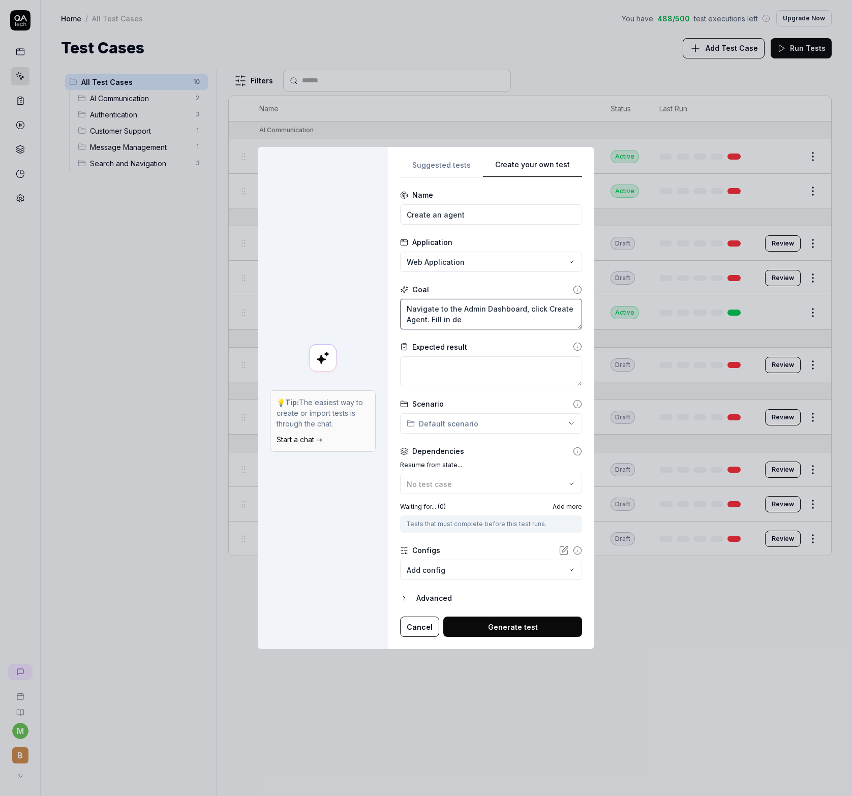
type textarea "Navigate to the Admin Dashboard, click Create Agent. Fill in det"
type textarea "*"
type textarea "Navigate to the Admin Dashboard, click Create Agent. Fill in deta"
type textarea "*"
type textarea "Navigate to the Admin Dashboard, click Create Agent. Fill in detai"
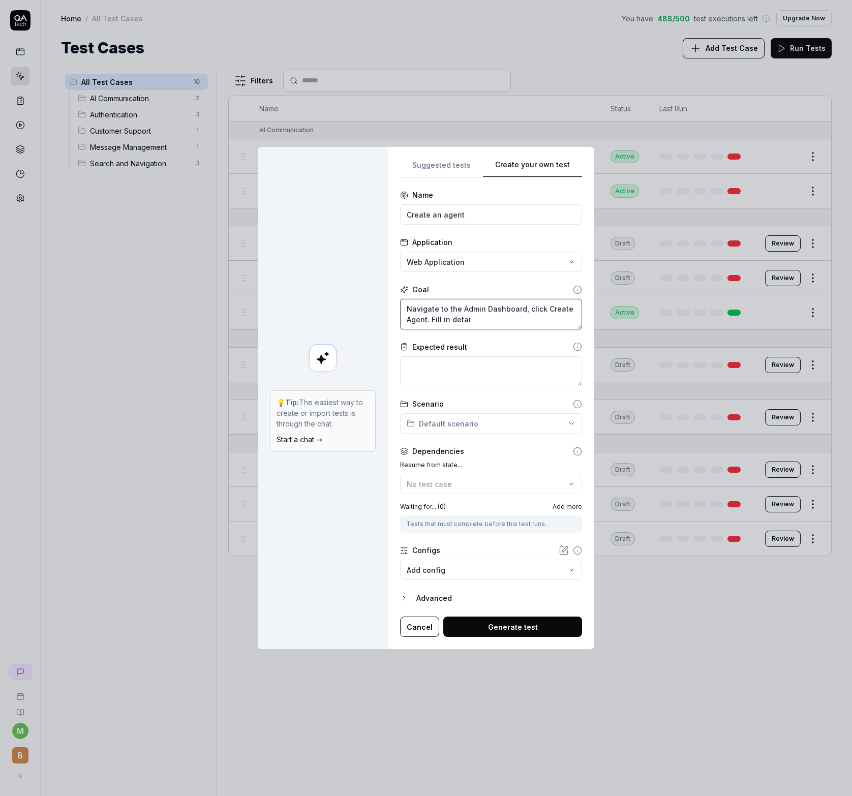
type textarea "*"
type textarea "Navigate to the Admin Dashboard, click Create Agent. Fill in detail"
type textarea "*"
type textarea "Navigate to the Admin Dashboard, click Create Agent. Fill in details"
type textarea "*"
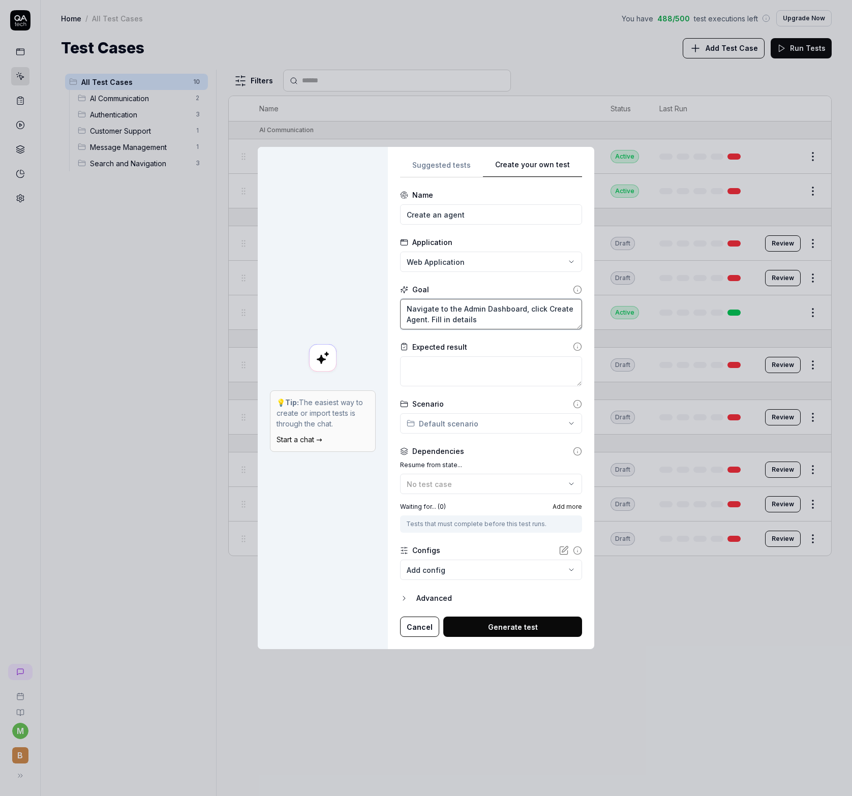
type textarea "Navigate to the Admin Dashboard, click Create Agent. Fill in details"
type textarea "*"
type textarea "Navigate to the Admin Dashboard, click Create Agent. Fill in details a"
type textarea "*"
type textarea "Navigate to the Admin Dashboard, click Create Agent. Fill in details ac"
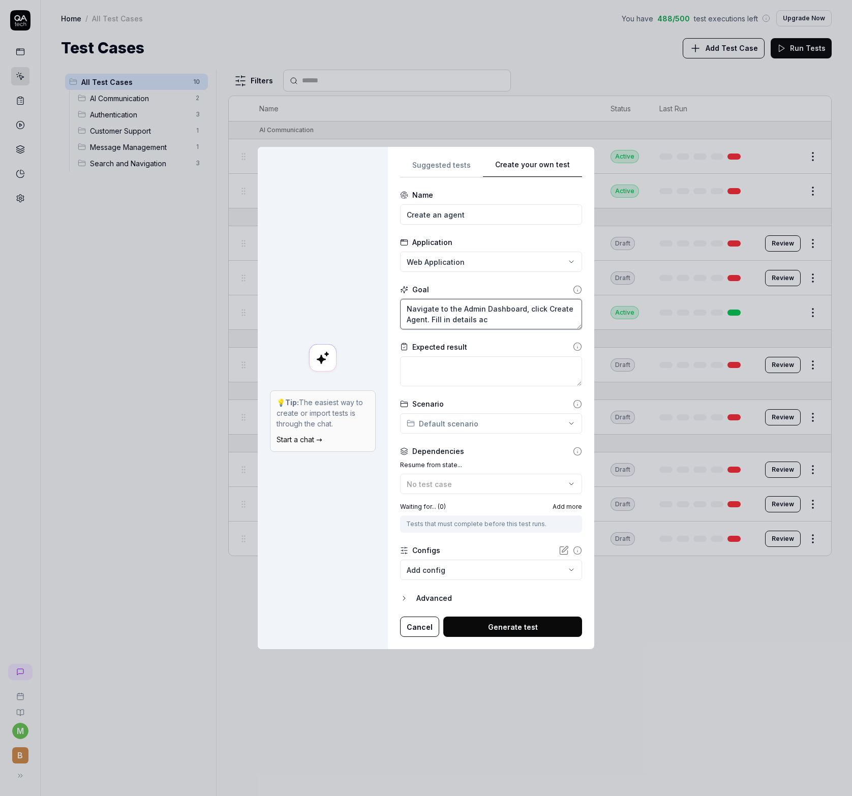
type textarea "*"
type textarea "Navigate to the Admin Dashboard, click Create Agent. Fill in details acr"
type textarea "*"
type textarea "Navigate to the Admin Dashboard, click Create Agent. Fill in details acro"
type textarea "*"
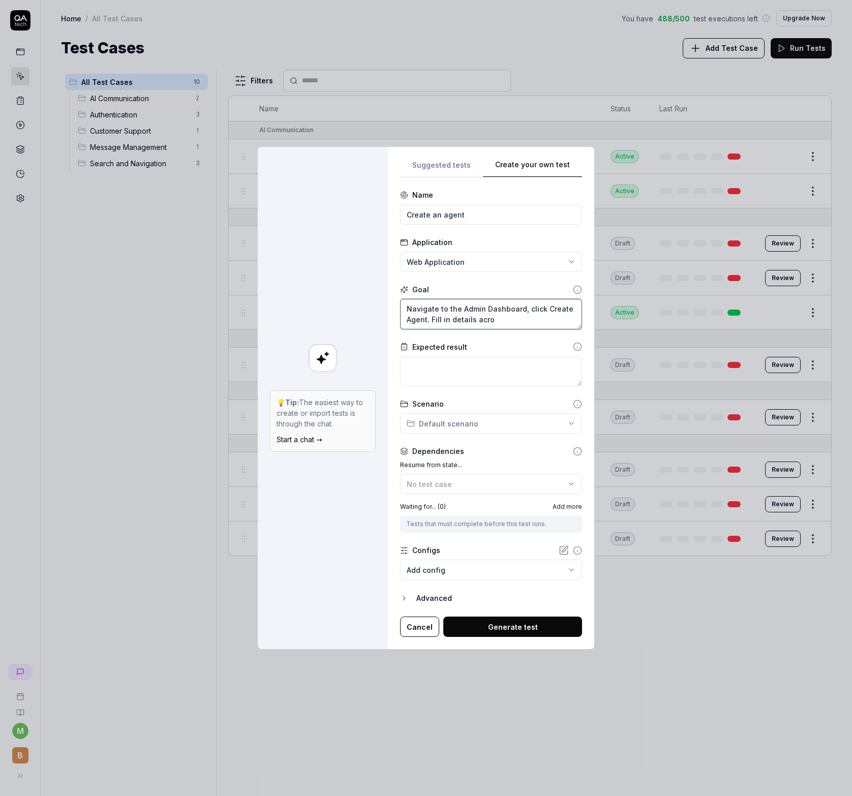
type textarea "Navigate to the Admin Dashboard, click Create Agent. Fill in details acros"
type textarea "*"
type textarea "Navigate to the Admin Dashboard, click Create Agent. Fill in details across"
type textarea "*"
type textarea "Navigate to the Admin Dashboard, click Create Agent. Fill in details across"
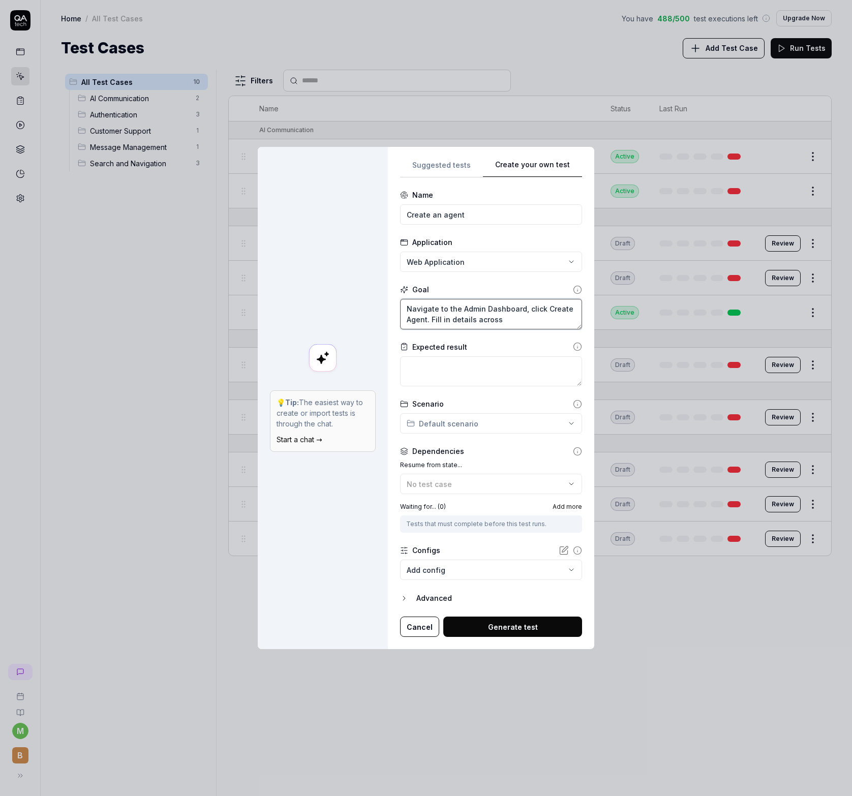
type textarea "*"
type textarea "Navigate to the Admin Dashboard, click Create Agent. Fill in details across t"
type textarea "*"
type textarea "Navigate to the Admin Dashboard, click Create Agent. Fill in details across th"
type textarea "*"
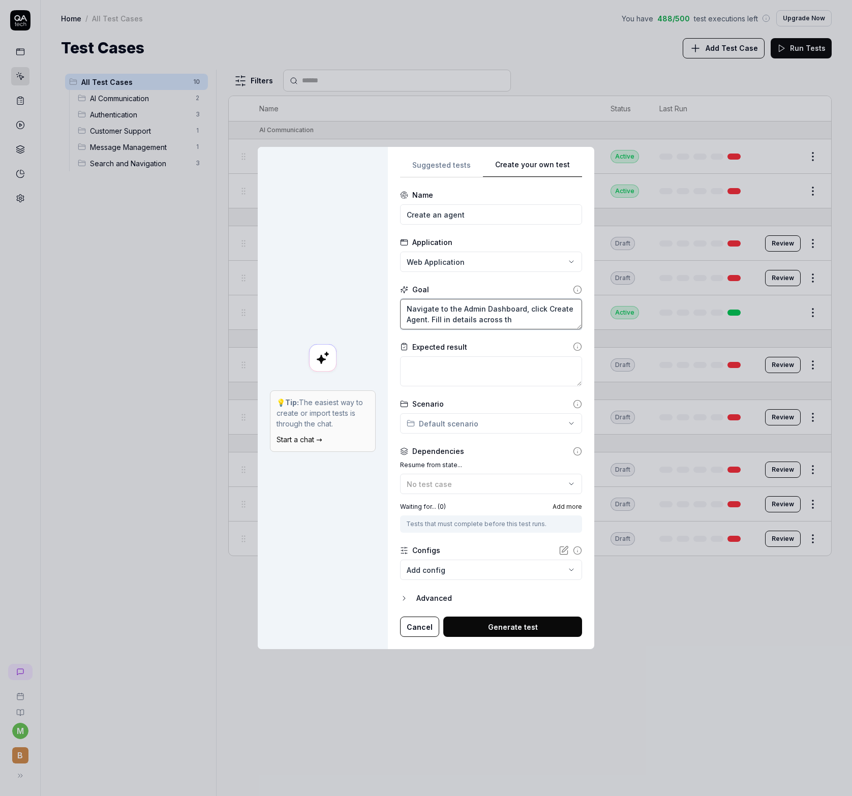
type textarea "Navigate to the Admin Dashboard, click Create Agent. Fill in details across the"
type textarea "*"
type textarea "Navigate to the Admin Dashboard, click Create Agent. Fill in details across the"
type textarea "*"
type textarea "Navigate to the Admin Dashboard, click Create Agent. Fill in details across the…"
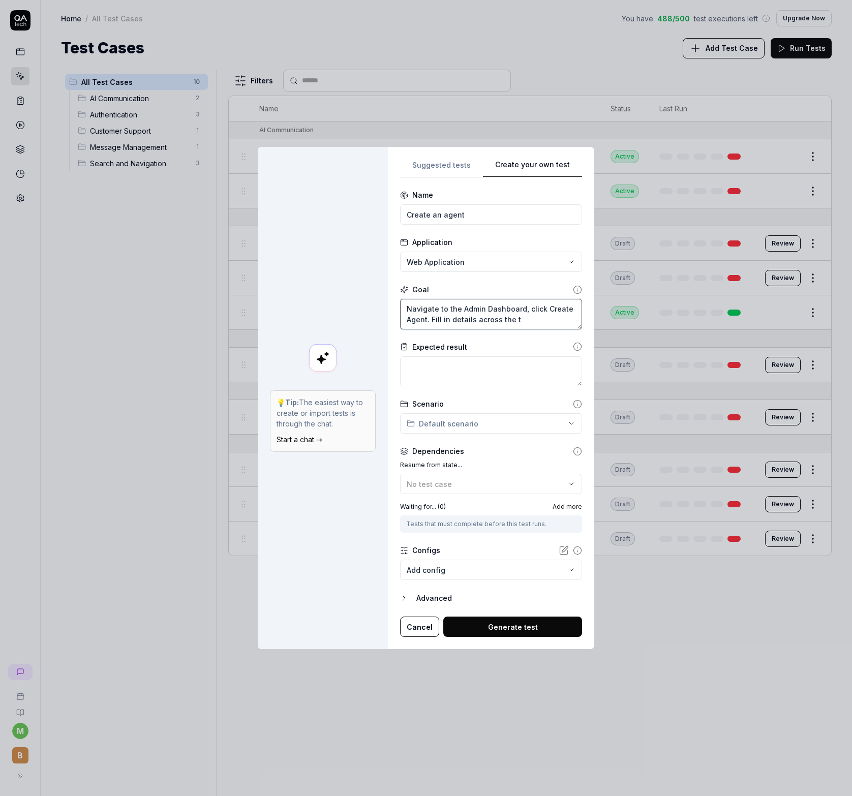
type textarea "*"
type textarea "Navigate to the Admin Dashboard, click Create Agent. Fill in details across the…"
type textarea "*"
type textarea "Navigate to the Admin Dashboard, click Create Agent. Fill in details across the…"
type textarea "*"
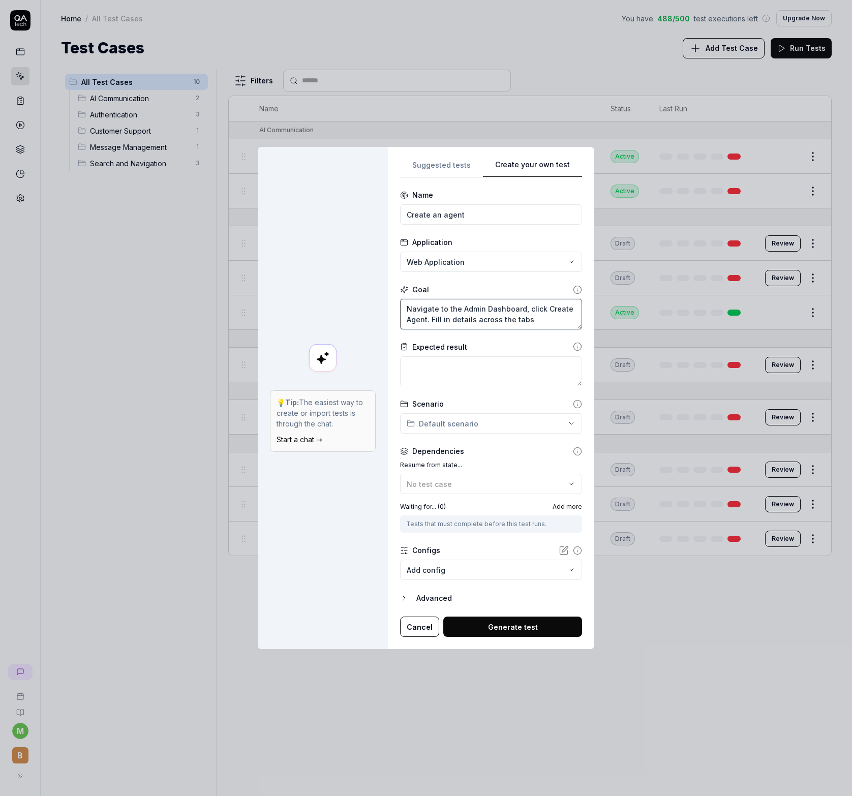
type textarea "Navigate to the Admin Dashboard, click Create Agent. Fill in details across the…"
type textarea "*"
type textarea "Navigate to the Admin Dashboard, click Create Agent. Fill in details across the…"
type textarea "*"
type textarea "Navigate to the Admin Dashboard, click Create Agent. Fill in details across the…"
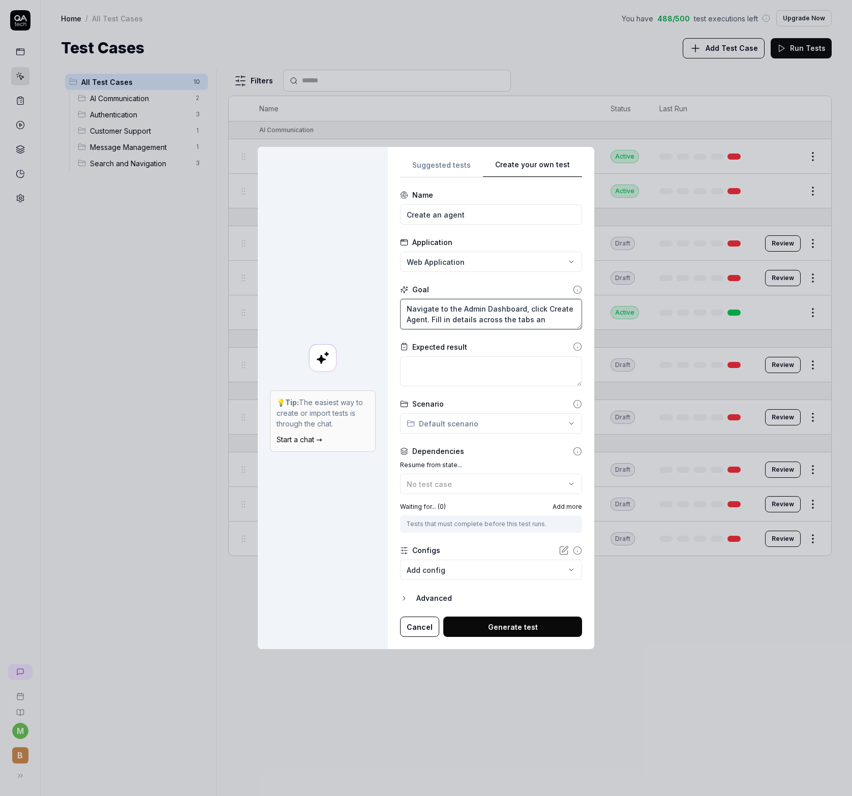
type textarea "*"
type textarea "Navigate to the Admin Dashboard, click Create Agent. Fill in details across the…"
type textarea "*"
type textarea "Navigate to the Admin Dashboard, click Create Agent. Fill in details across the…"
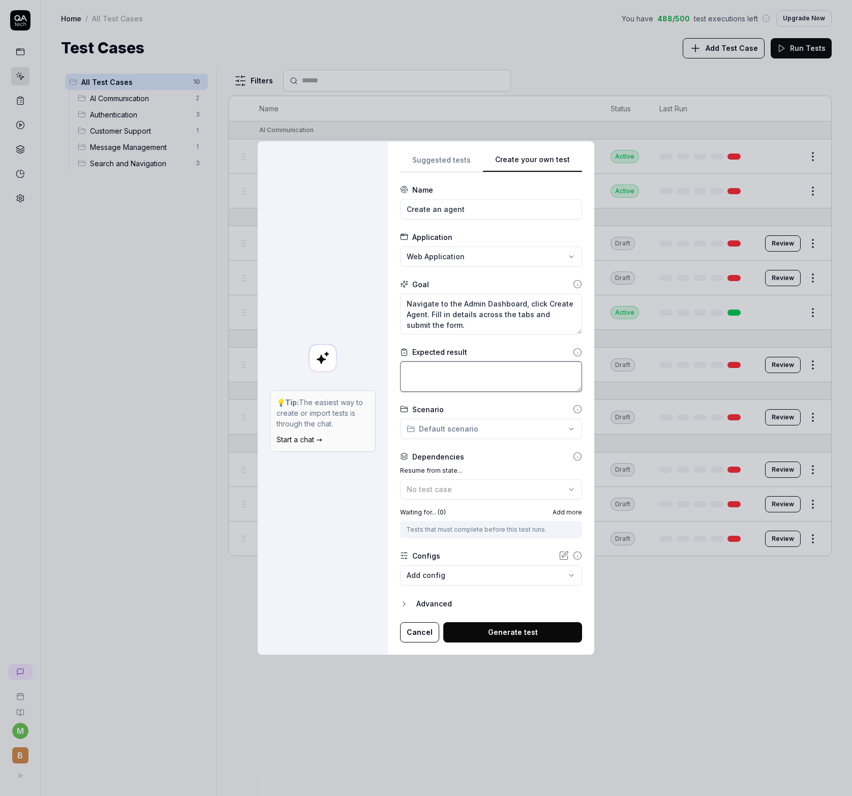
click at [479, 382] on textarea at bounding box center [491, 376] width 182 height 31
click at [488, 430] on div "**********" at bounding box center [426, 398] width 852 height 796
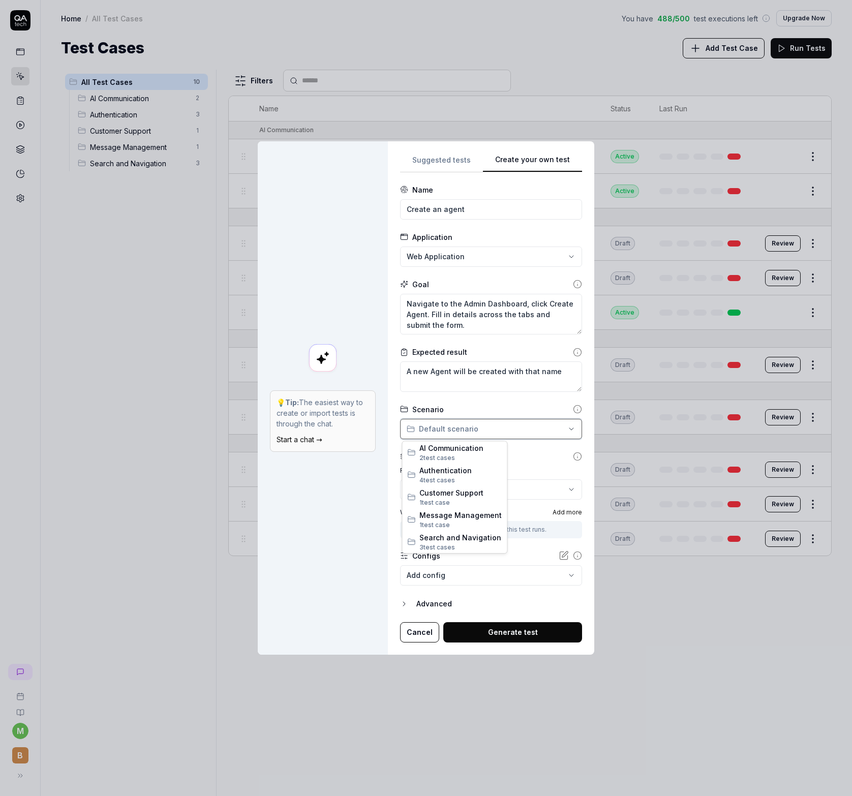
click at [516, 450] on div "**********" at bounding box center [426, 398] width 852 height 796
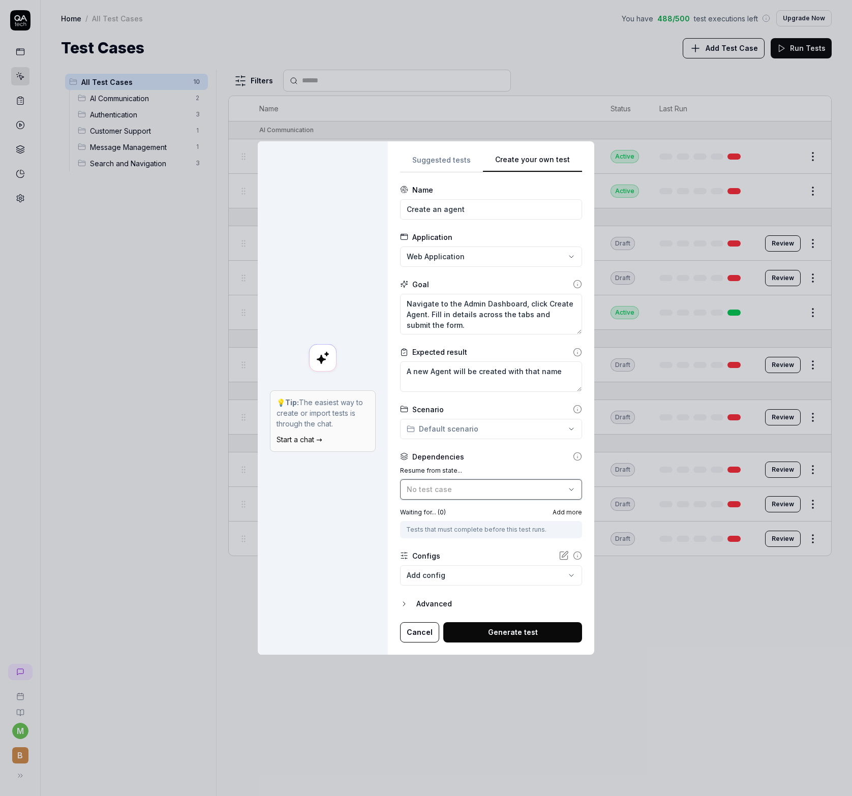
click at [494, 490] on div "No test case" at bounding box center [486, 489] width 159 height 11
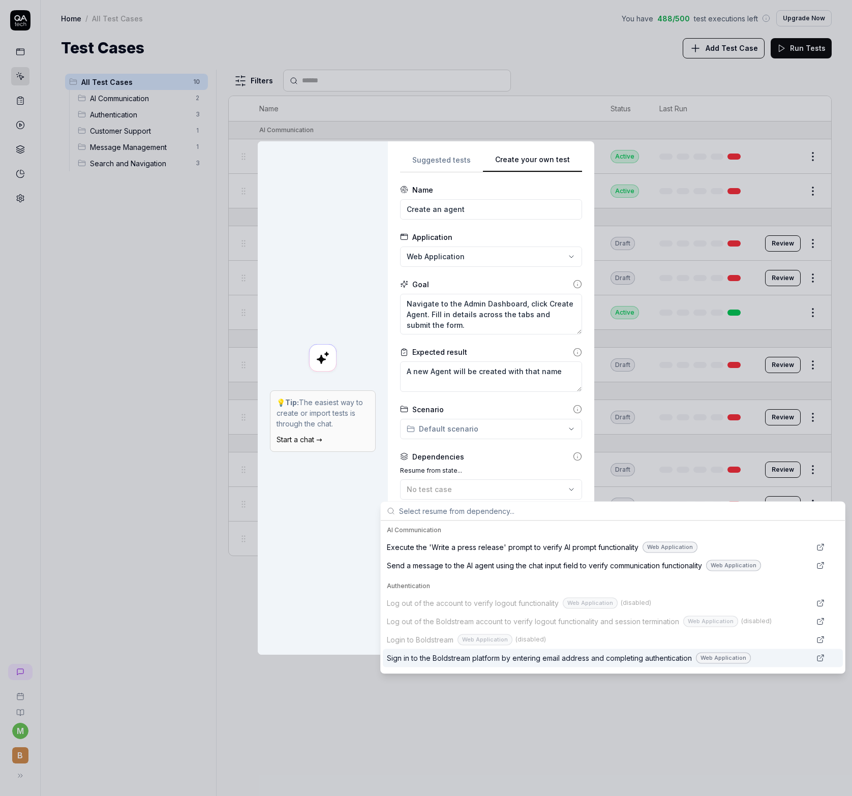
click at [498, 658] on span "Sign in to the Boldstream platform by entering email address and completing aut…" at bounding box center [539, 658] width 305 height 11
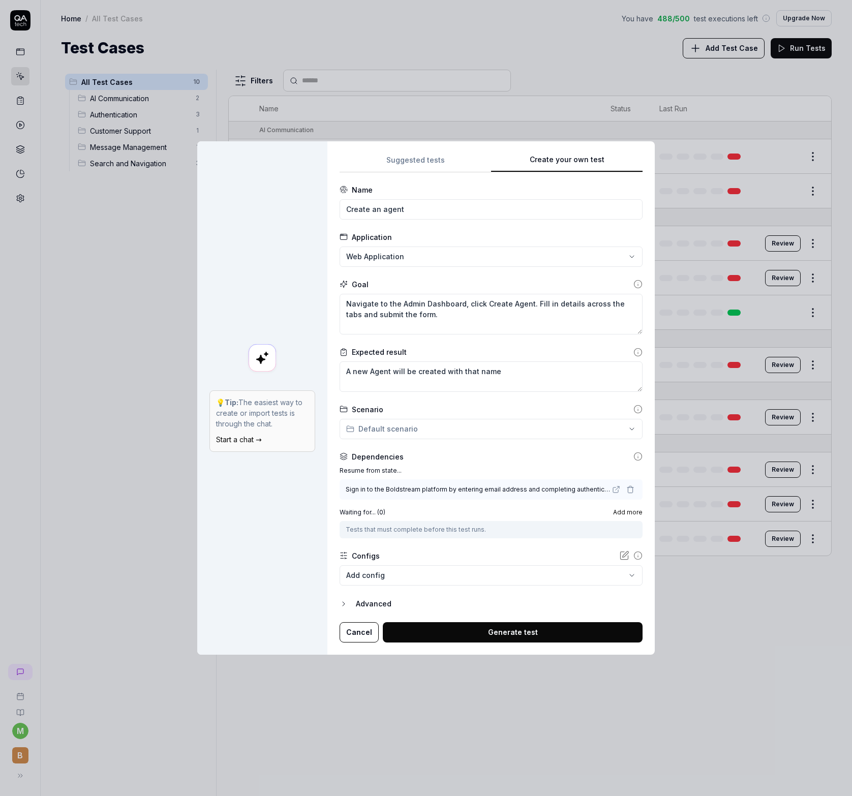
click at [478, 530] on div "Tests that must complete before this test runs." at bounding box center [491, 529] width 291 height 9
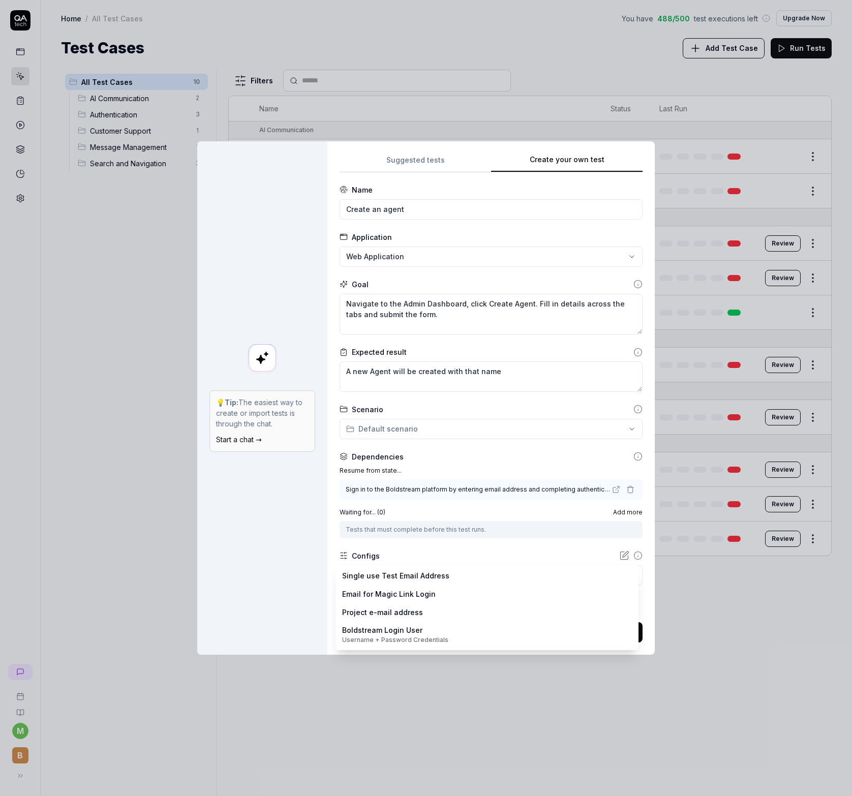
click at [456, 571] on body "m B Home / All Test Cases You have 488 / 500 test executions left Upgrade Now H…" at bounding box center [426, 398] width 852 height 796
click at [458, 560] on div "**********" at bounding box center [426, 398] width 852 height 796
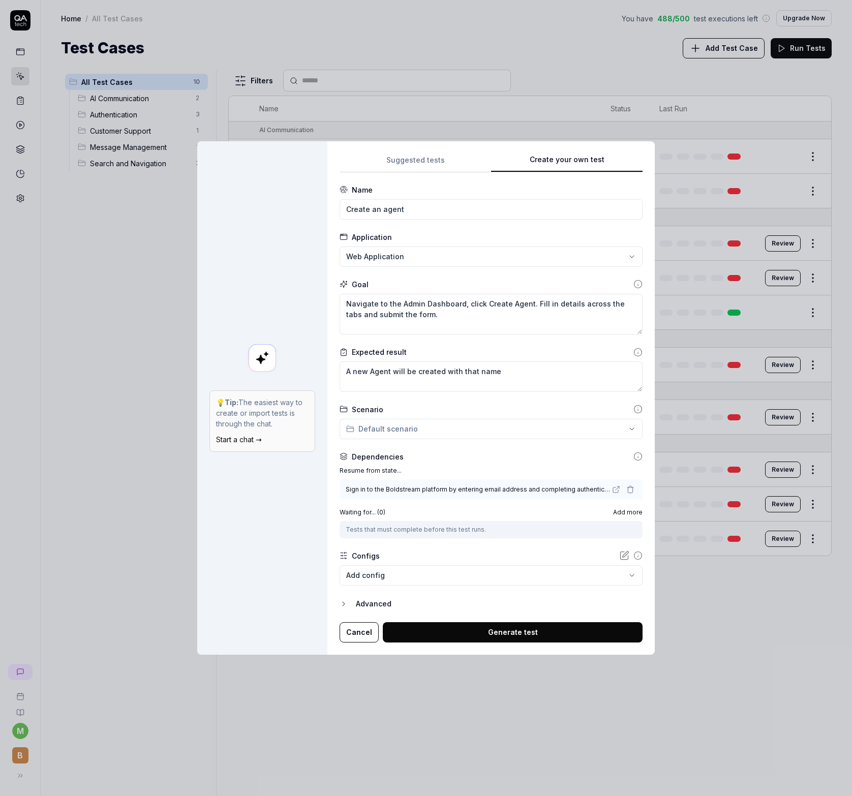
click at [382, 600] on div "Advanced" at bounding box center [499, 604] width 287 height 12
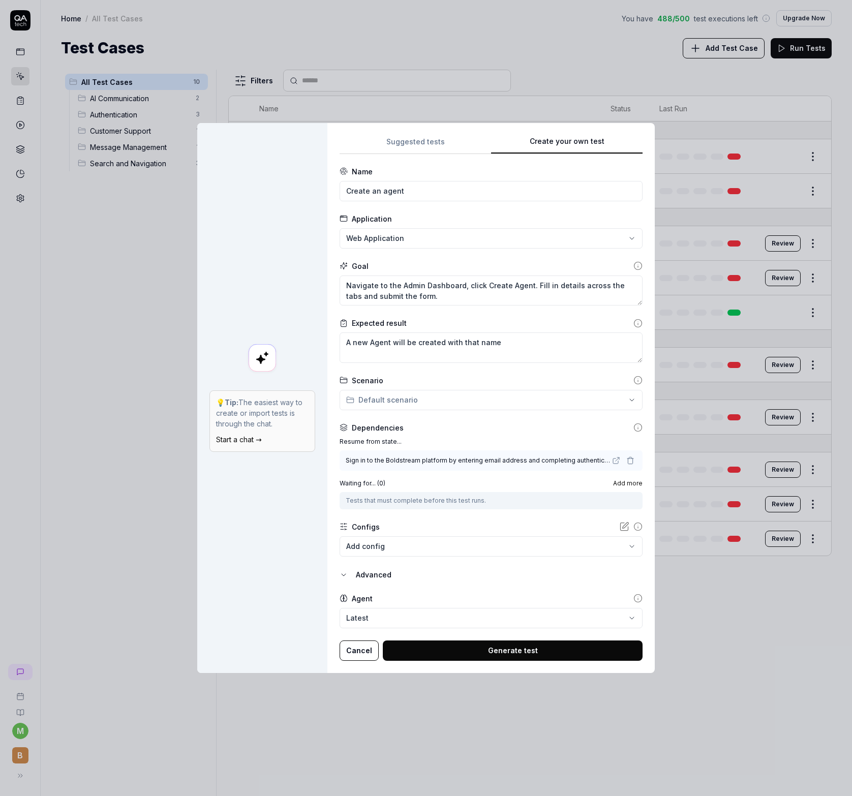
click at [409, 549] on body "m B Home / All Test Cases You have 488 / 500 test executions left Upgrade Now H…" at bounding box center [426, 398] width 852 height 796
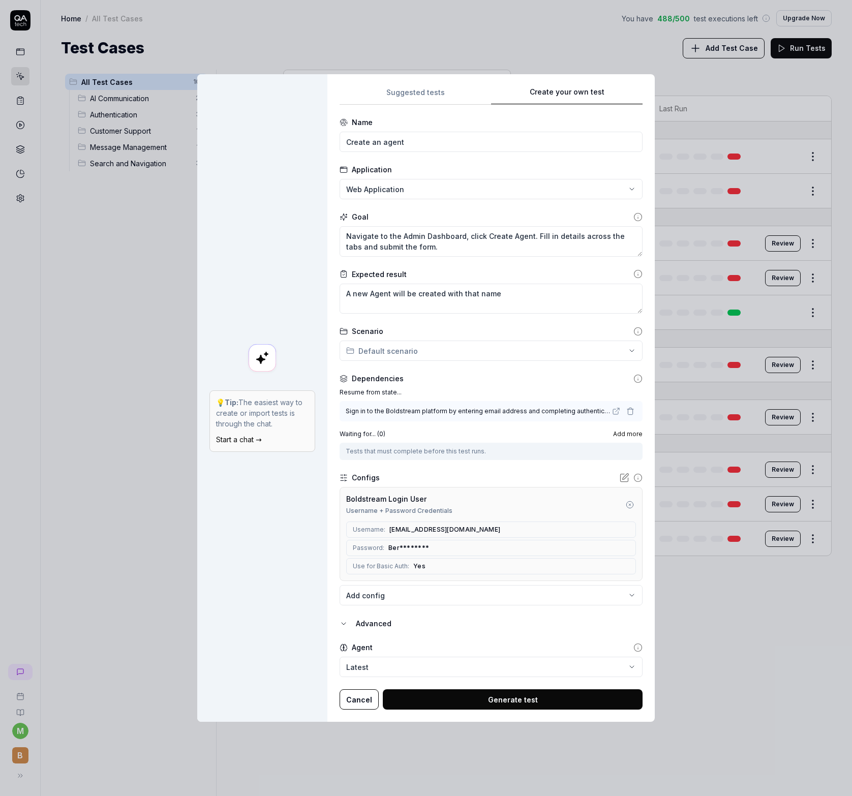
click at [375, 626] on div "Advanced" at bounding box center [499, 624] width 287 height 12
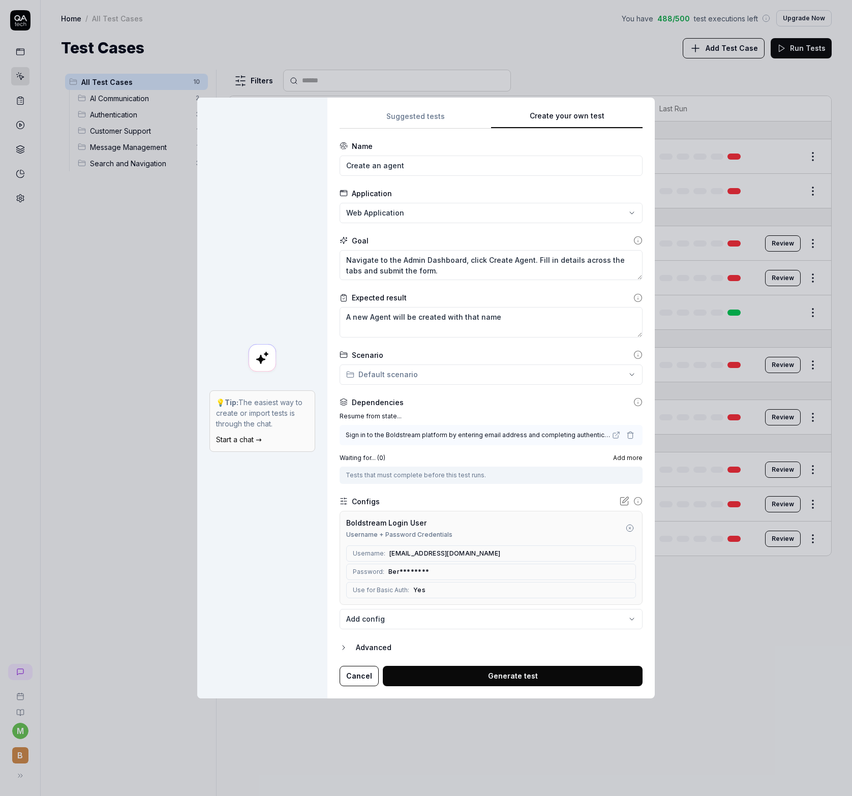
click at [378, 651] on div "Advanced" at bounding box center [499, 648] width 287 height 12
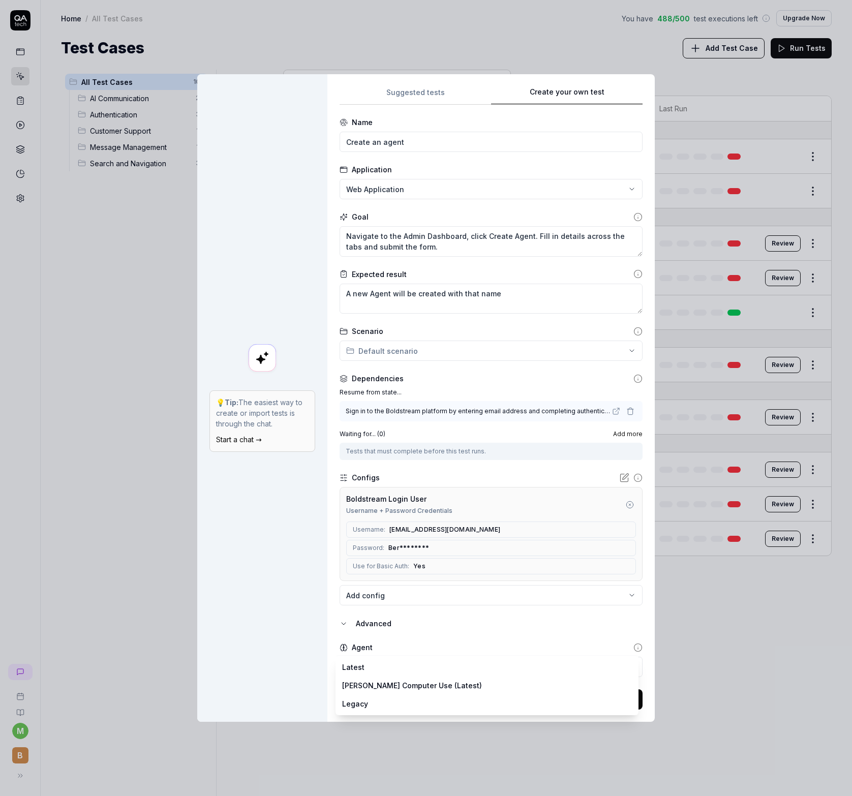
click at [446, 666] on body "m B Home / All Test Cases You have 488 / 500 test executions left Upgrade Now H…" at bounding box center [426, 398] width 852 height 796
click at [441, 651] on div "**********" at bounding box center [426, 398] width 852 height 796
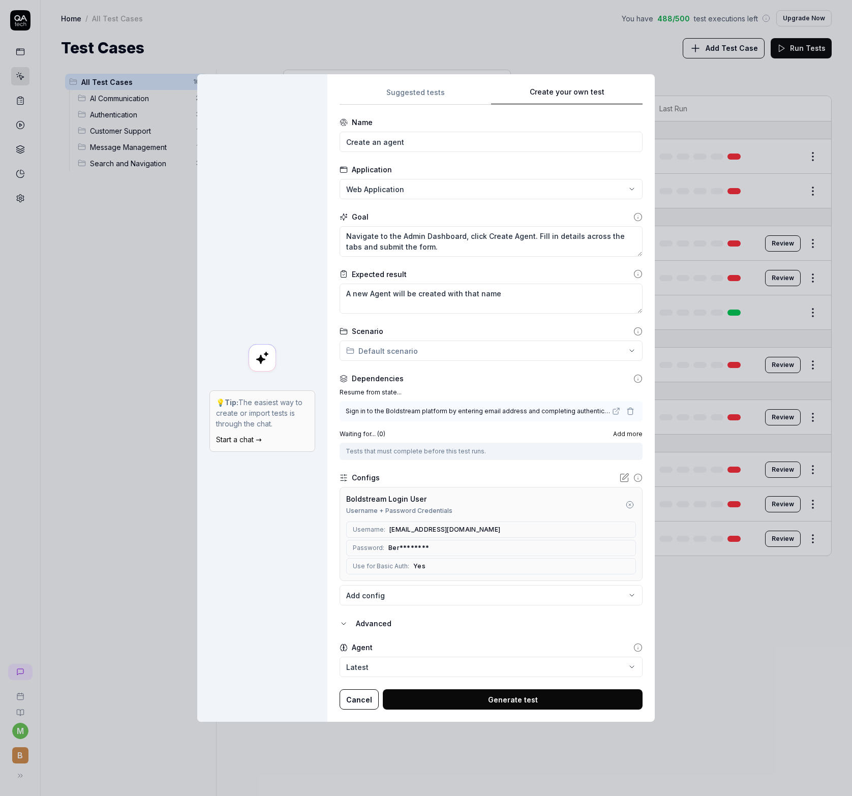
click at [466, 699] on button "Generate test" at bounding box center [513, 699] width 260 height 20
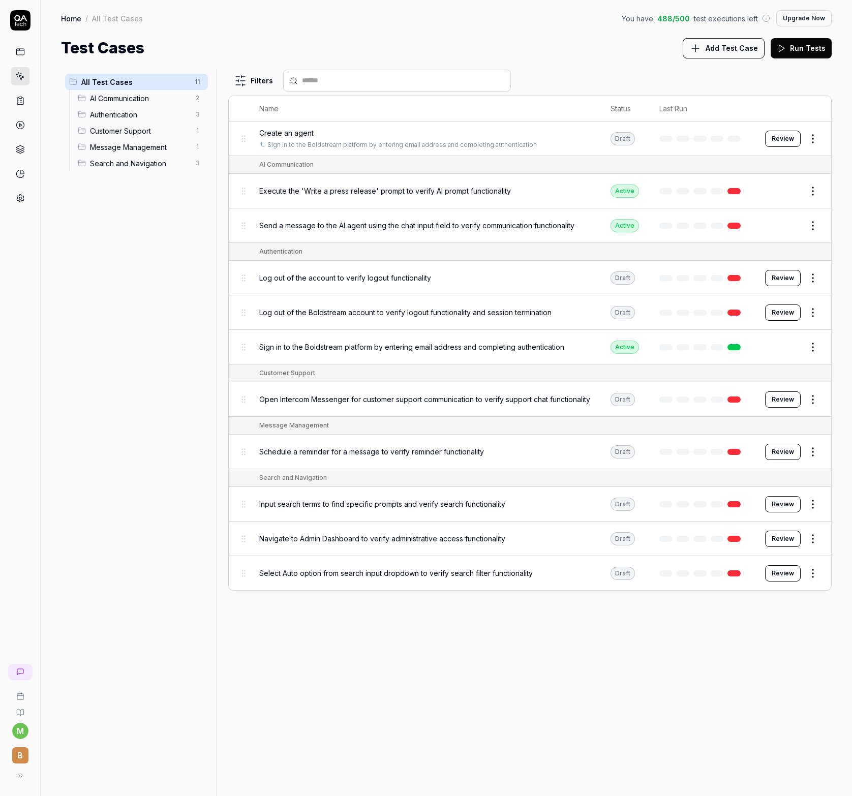
click at [789, 135] on button "Review" at bounding box center [783, 139] width 36 height 16
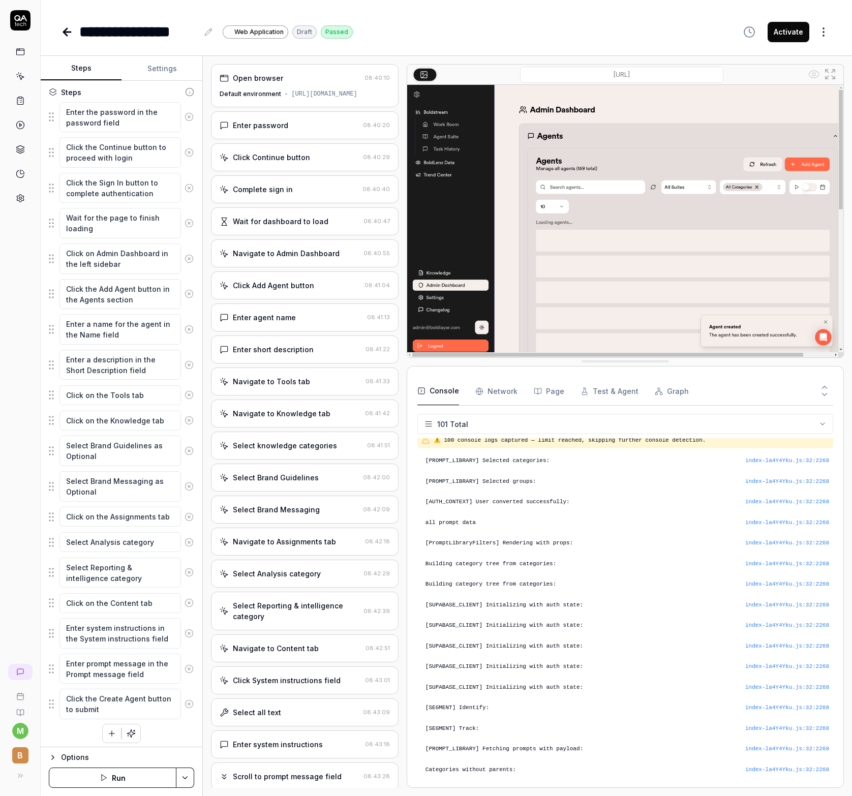
click at [188, 771] on html "**********" at bounding box center [426, 398] width 852 height 796
click at [187, 786] on html "**********" at bounding box center [426, 398] width 852 height 796
click at [154, 775] on button "Run" at bounding box center [113, 778] width 128 height 20
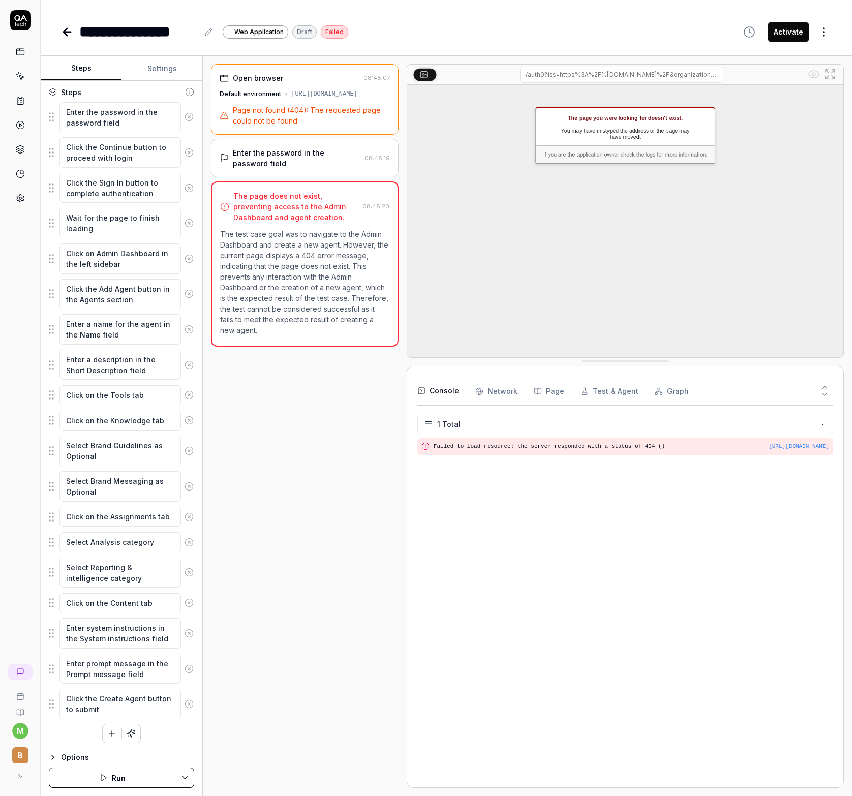
click at [154, 67] on button "Settings" at bounding box center [162, 68] width 81 height 24
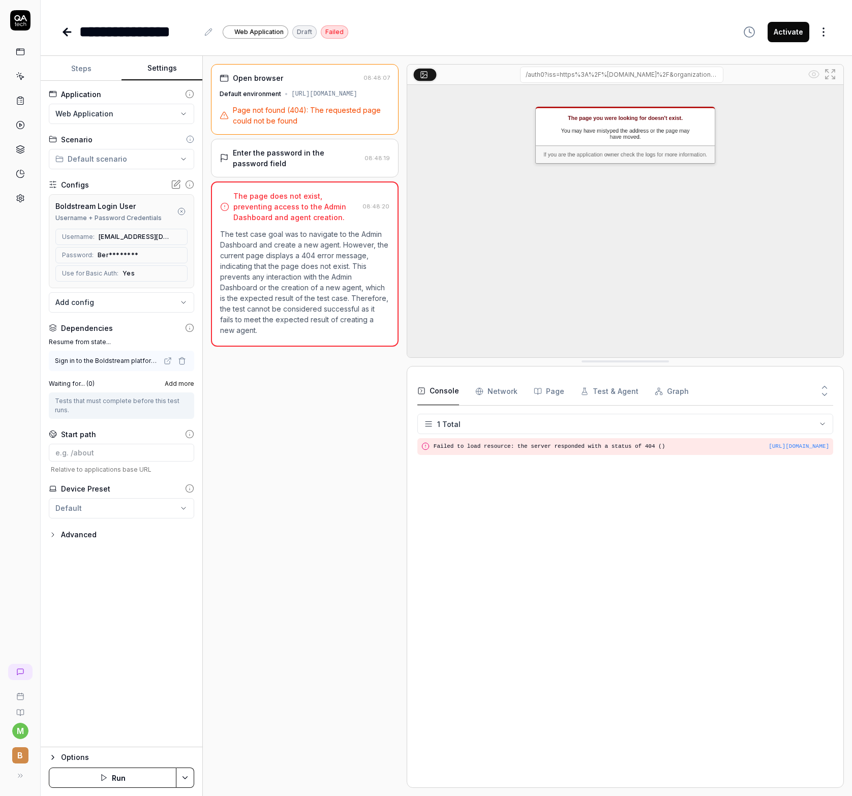
click at [102, 75] on button "Steps" at bounding box center [81, 68] width 81 height 24
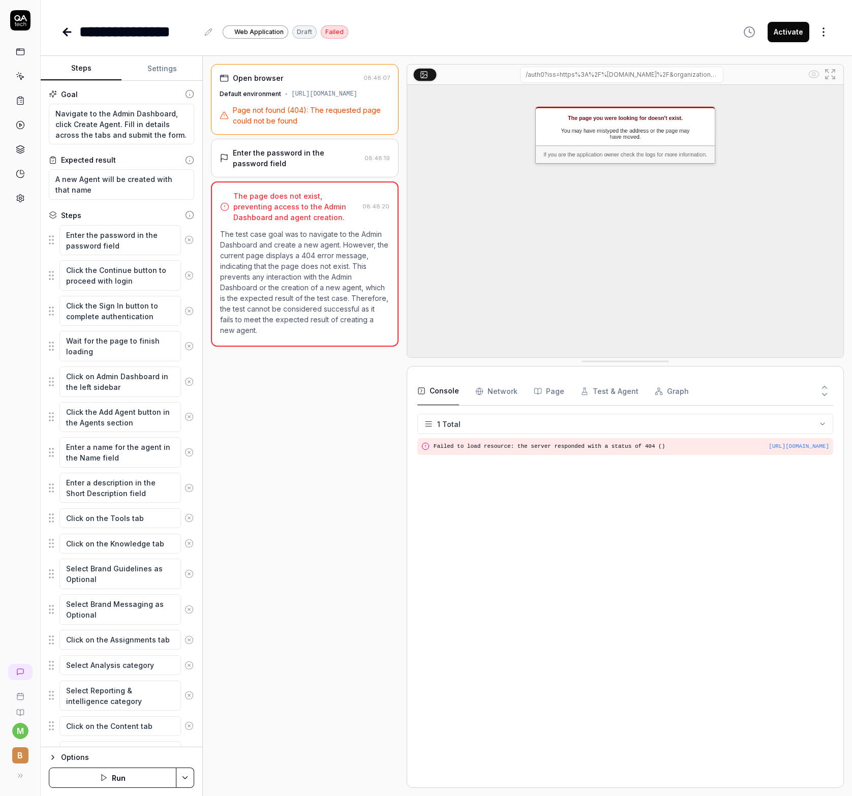
click at [70, 34] on icon at bounding box center [67, 32] width 12 height 12
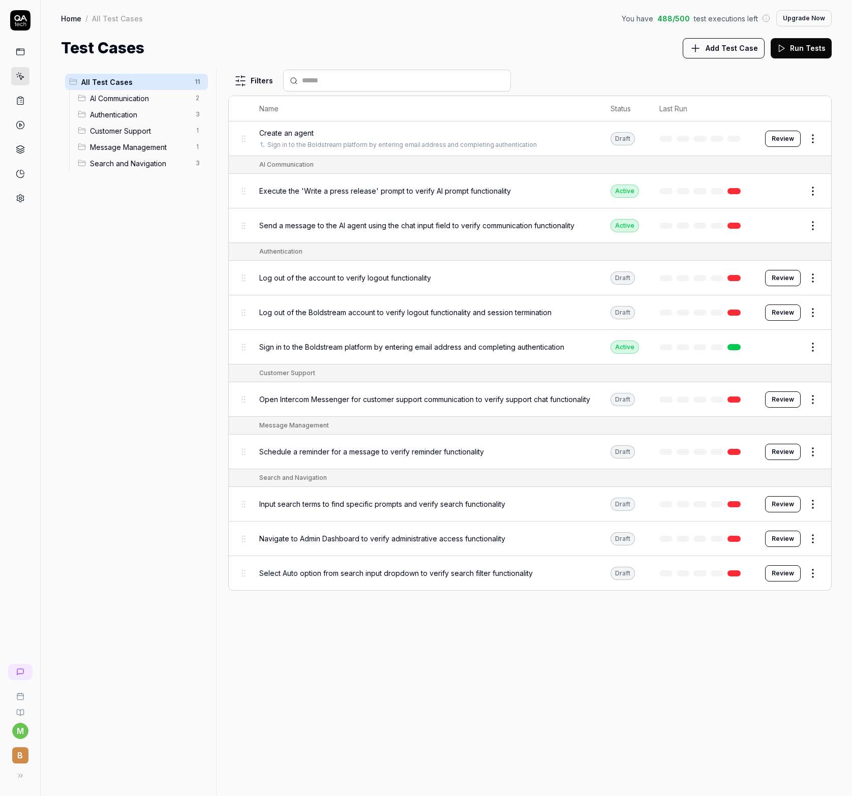
click at [305, 128] on span "Create an agent" at bounding box center [286, 133] width 54 height 11
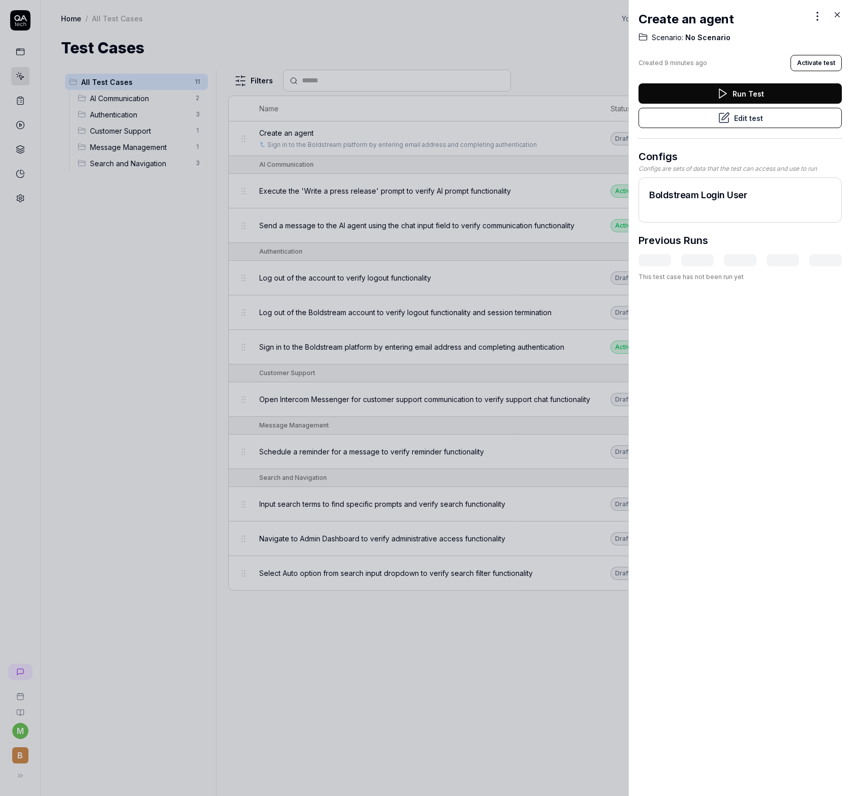
click at [718, 123] on icon at bounding box center [724, 118] width 12 height 12
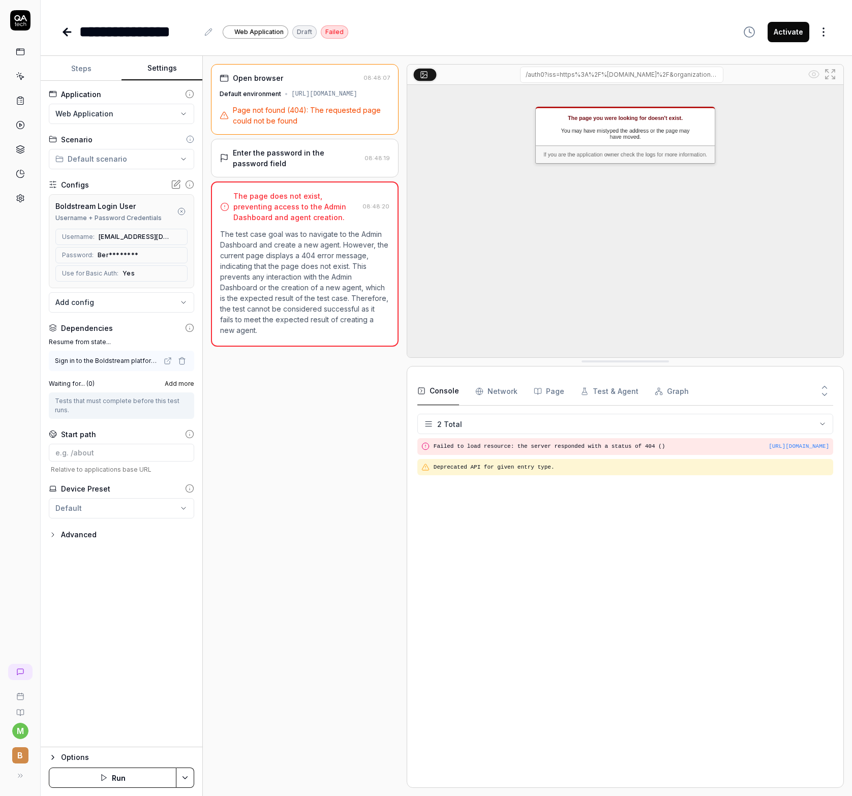
click at [162, 64] on button "Settings" at bounding box center [162, 68] width 81 height 24
click at [824, 32] on html "**********" at bounding box center [426, 398] width 852 height 796
click at [117, 155] on html "**********" at bounding box center [426, 398] width 852 height 796
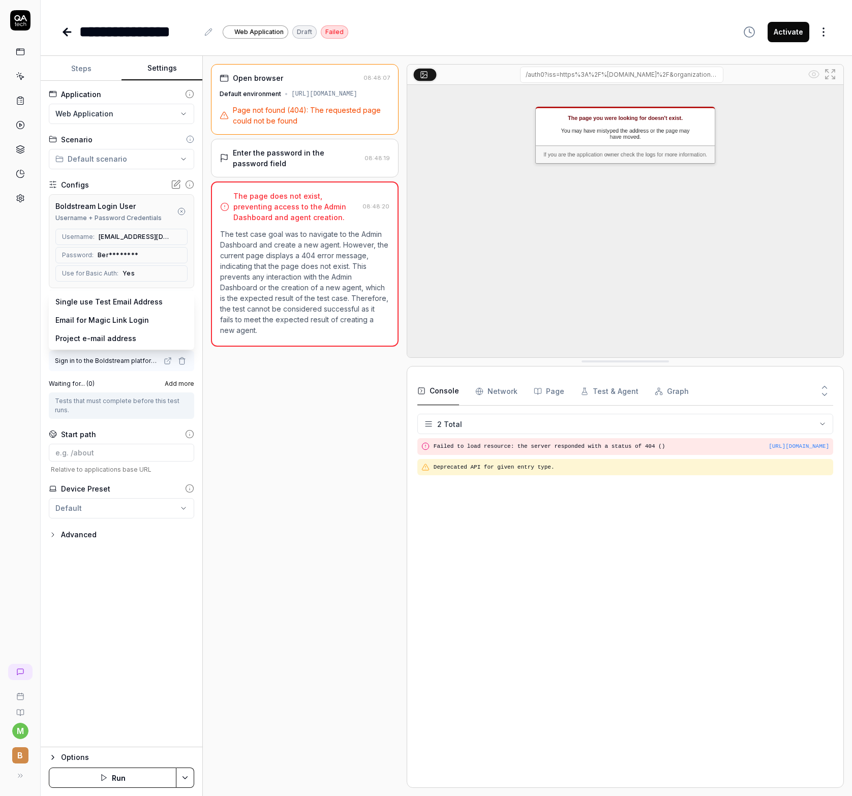
click at [69, 305] on body "**********" at bounding box center [426, 398] width 852 height 796
click at [83, 598] on html "**********" at bounding box center [426, 398] width 852 height 796
click at [182, 358] on icon "button" at bounding box center [182, 361] width 8 height 8
click at [108, 361] on div "No test case" at bounding box center [116, 360] width 122 height 11
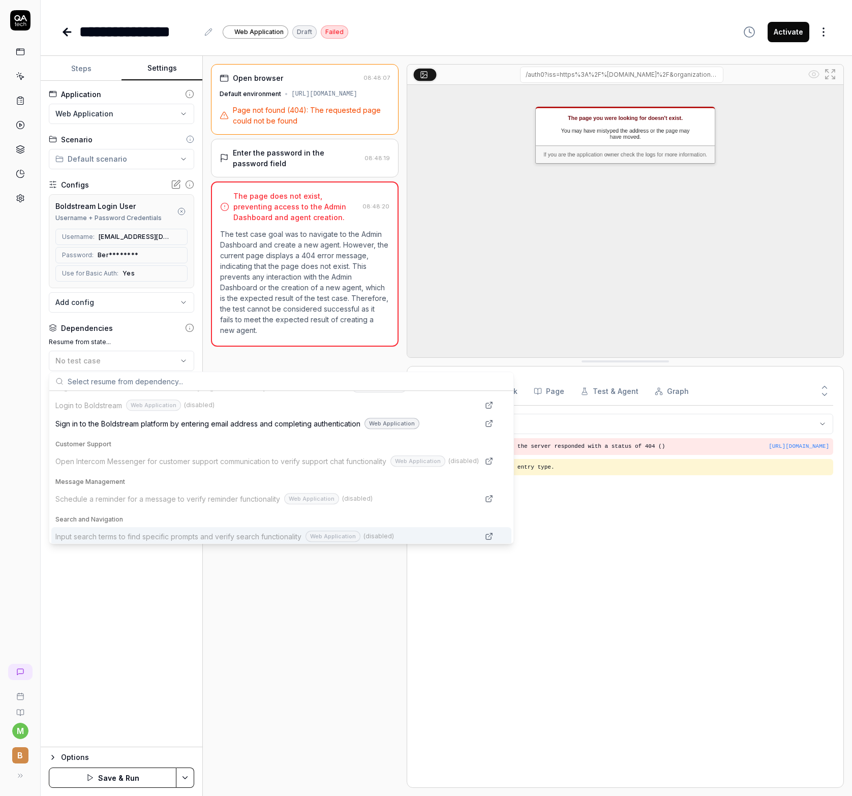
scroll to position [44, 0]
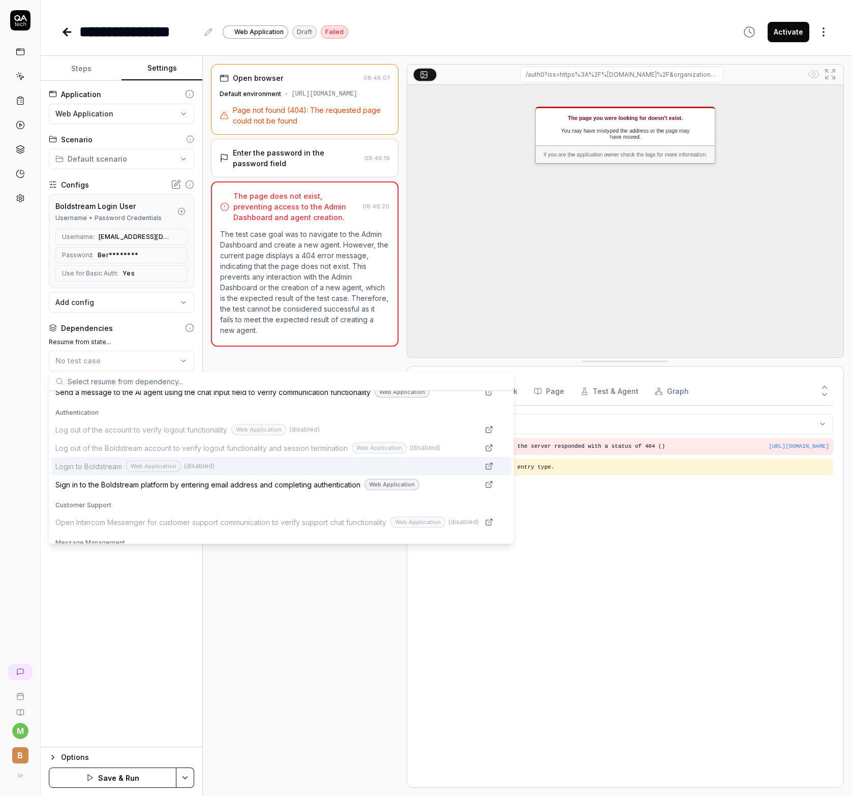
click at [229, 466] on div "Login to Boldstream Web Application (disabled)" at bounding box center [267, 467] width 424 height 12
click at [231, 485] on span "Sign in to the Boldstream platform by entering email address and completing aut…" at bounding box center [207, 484] width 305 height 11
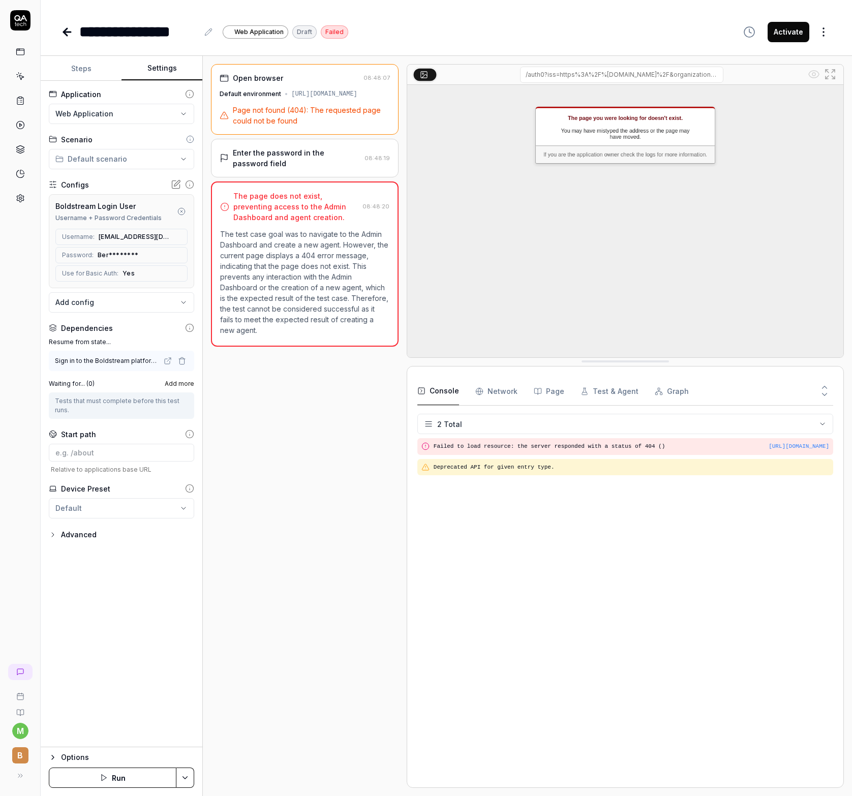
click at [79, 62] on button "Steps" at bounding box center [81, 68] width 81 height 24
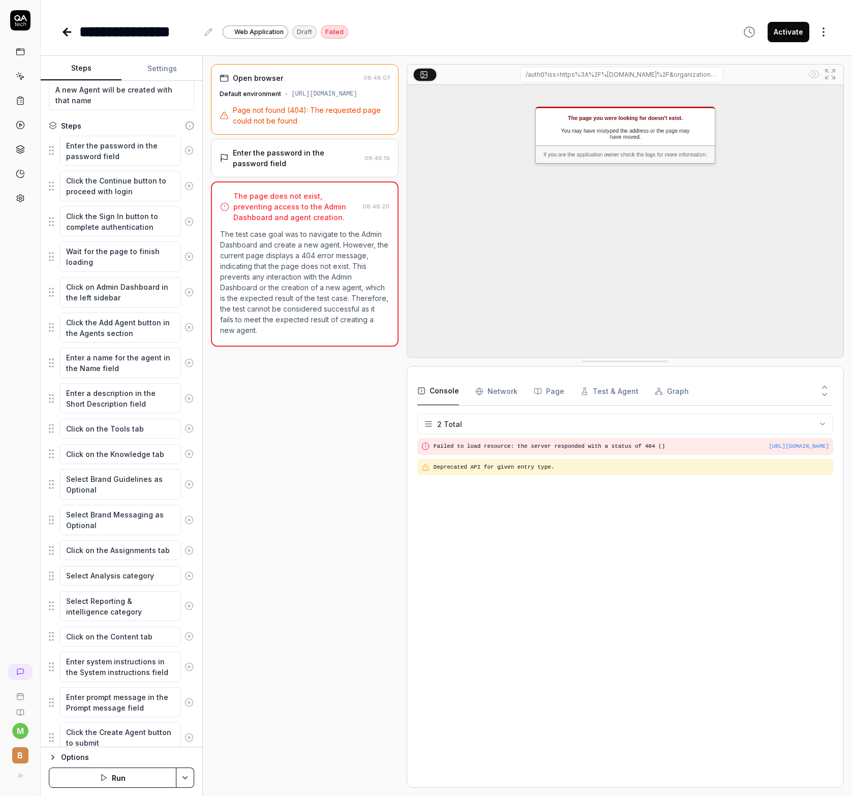
scroll to position [72, 0]
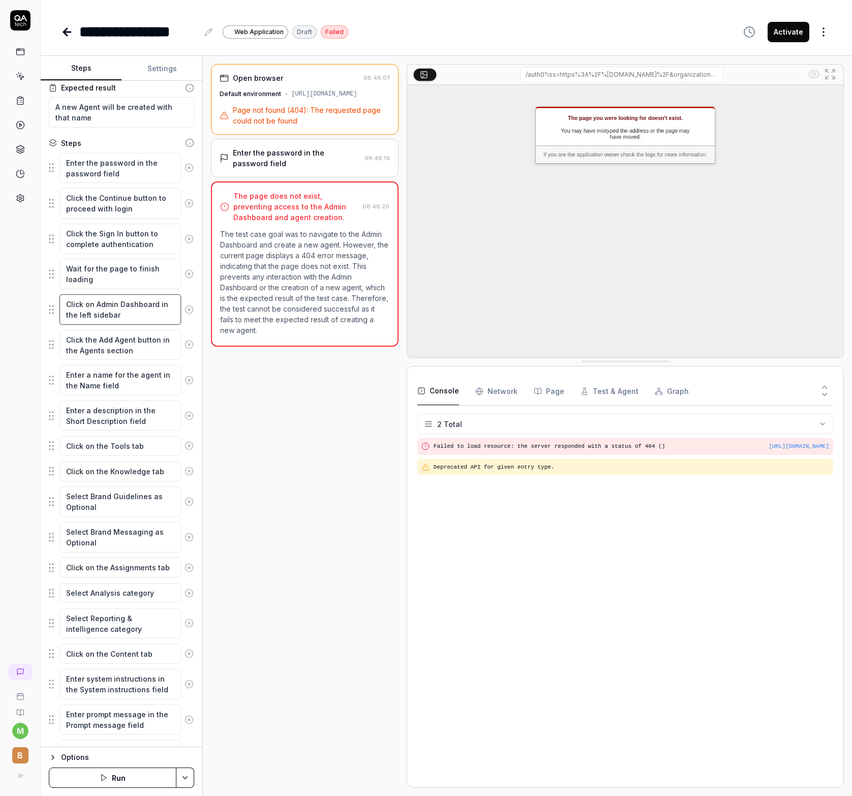
click at [124, 302] on textarea "Click on Admin Dashboard in the left sidebar" at bounding box center [120, 309] width 122 height 31
click at [106, 339] on textarea "Click the Add Agent button in the Agents section" at bounding box center [120, 345] width 122 height 31
click at [96, 402] on textarea "Enter a description in the Short Description field" at bounding box center [120, 416] width 122 height 31
click at [273, 419] on div "Open browser 08:48:07 Default environment [URL][DOMAIN_NAME] Page not found (40…" at bounding box center [305, 426] width 188 height 724
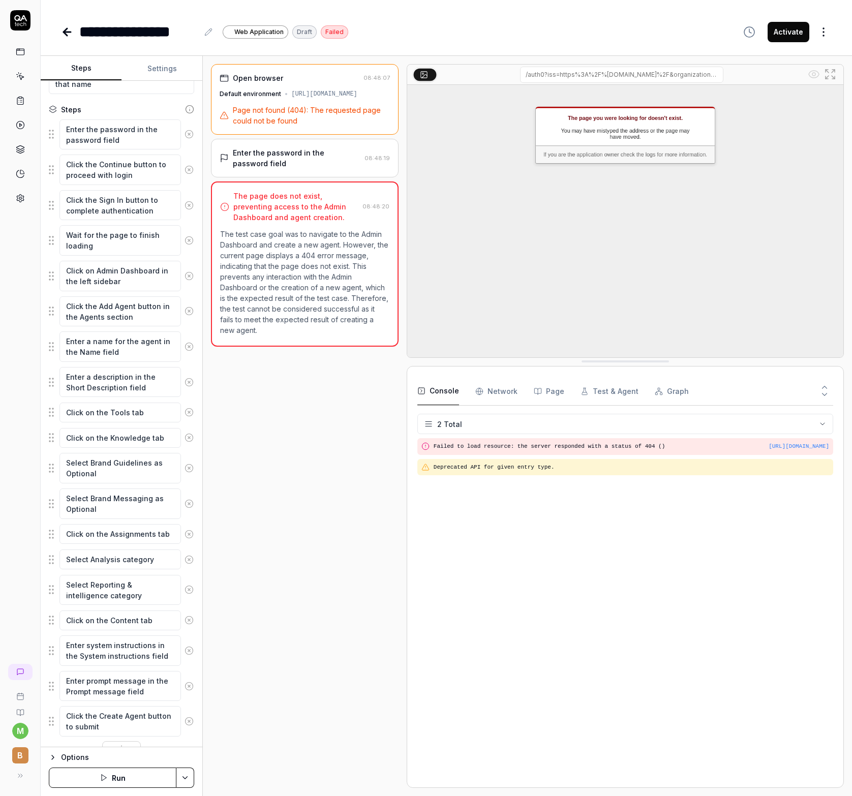
scroll to position [123, 0]
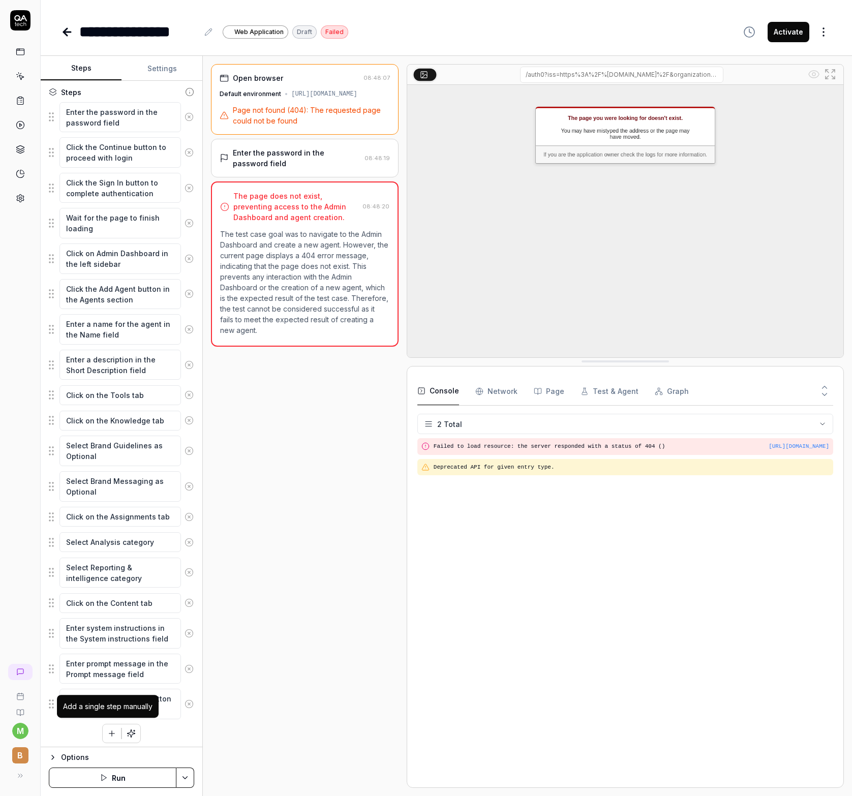
click at [107, 731] on icon "button" at bounding box center [111, 733] width 9 height 9
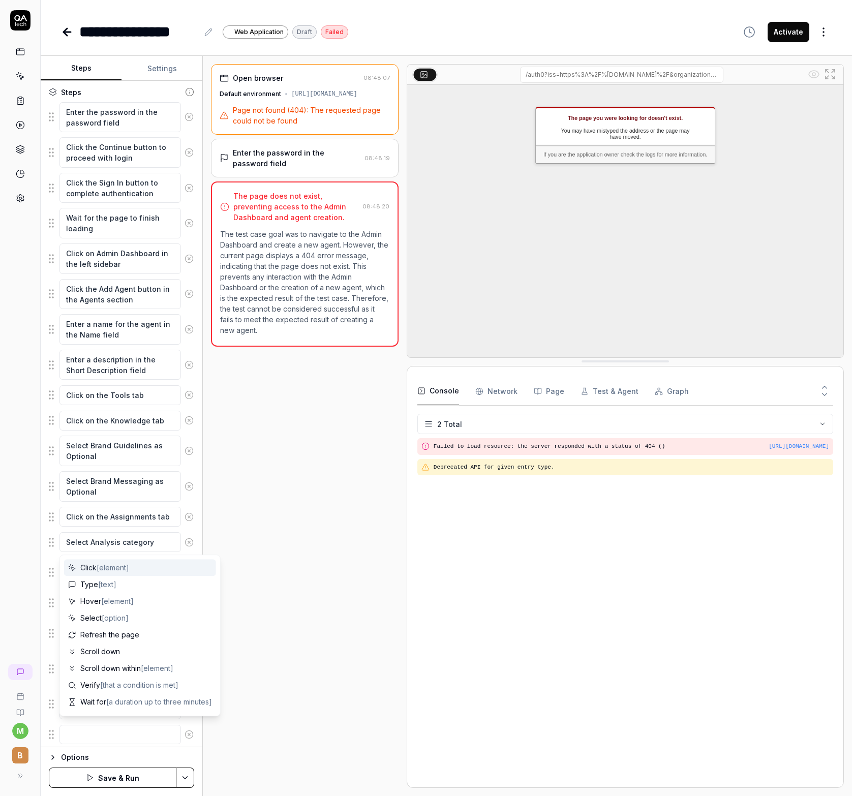
click at [127, 570] on span "[element]" at bounding box center [113, 567] width 33 height 9
click at [185, 731] on icon at bounding box center [189, 734] width 9 height 9
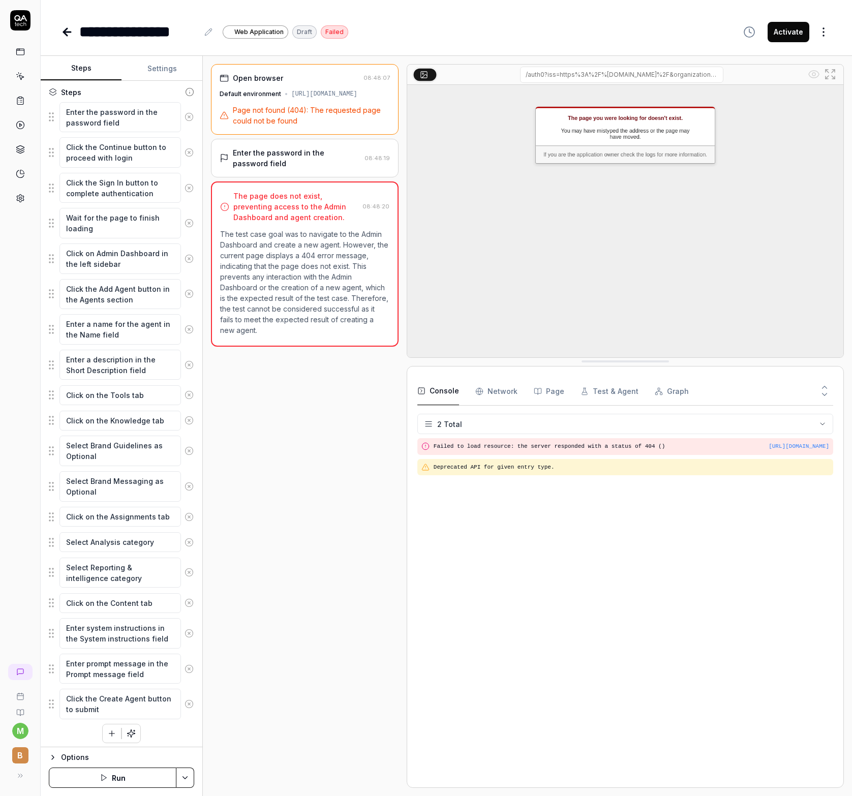
click at [112, 733] on button "button" at bounding box center [112, 734] width 18 height 18
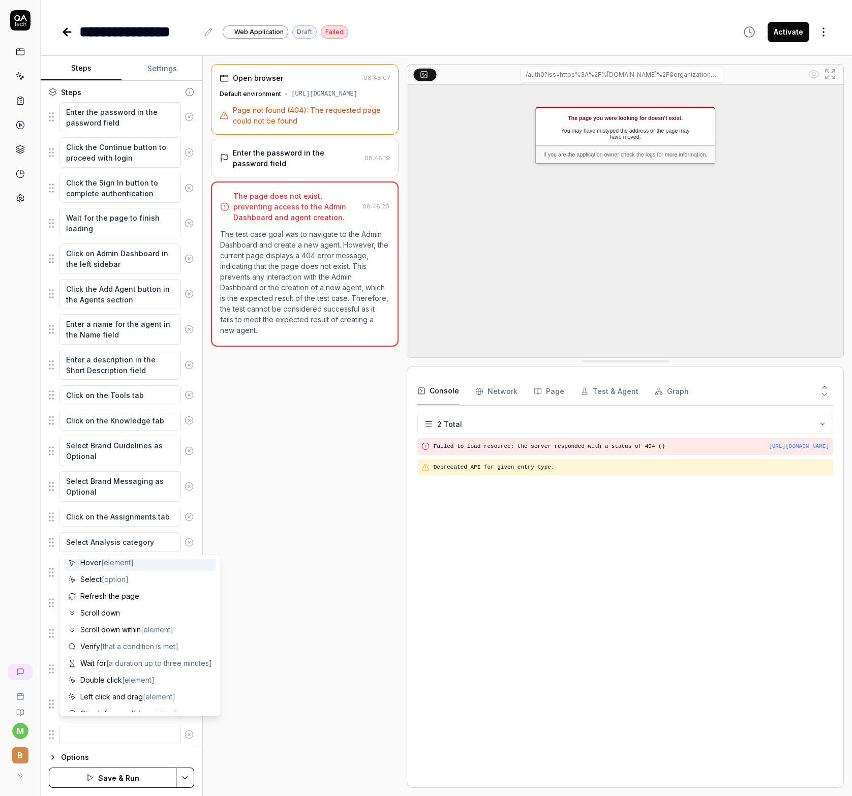
scroll to position [99, 0]
